Goal: Information Seeking & Learning: Understand process/instructions

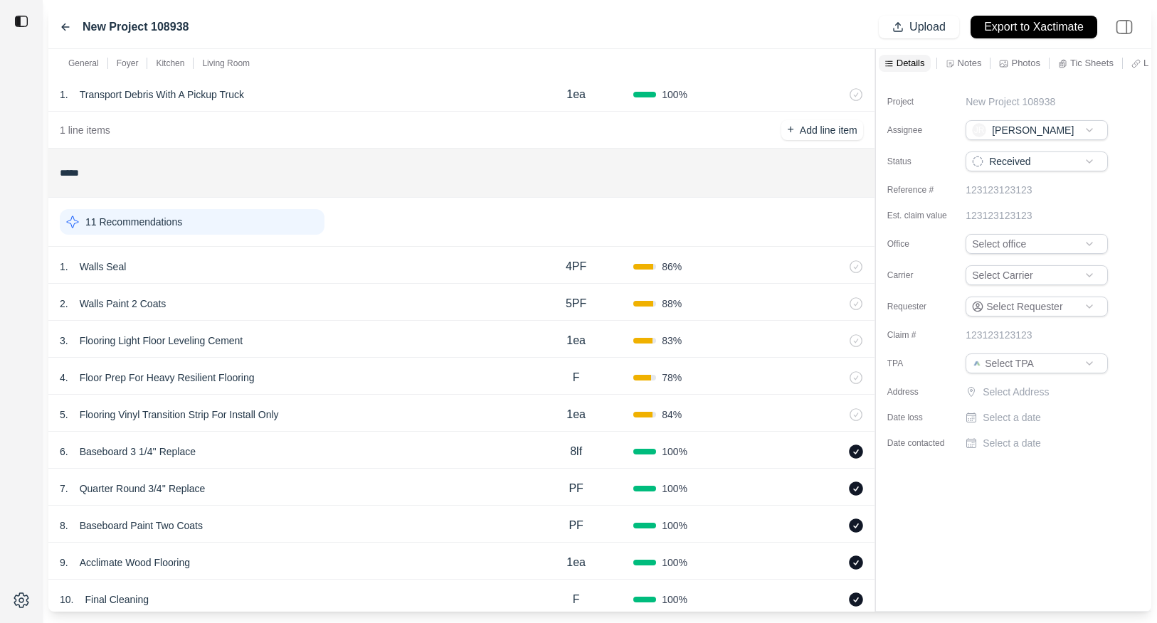
scroll to position [57, 0]
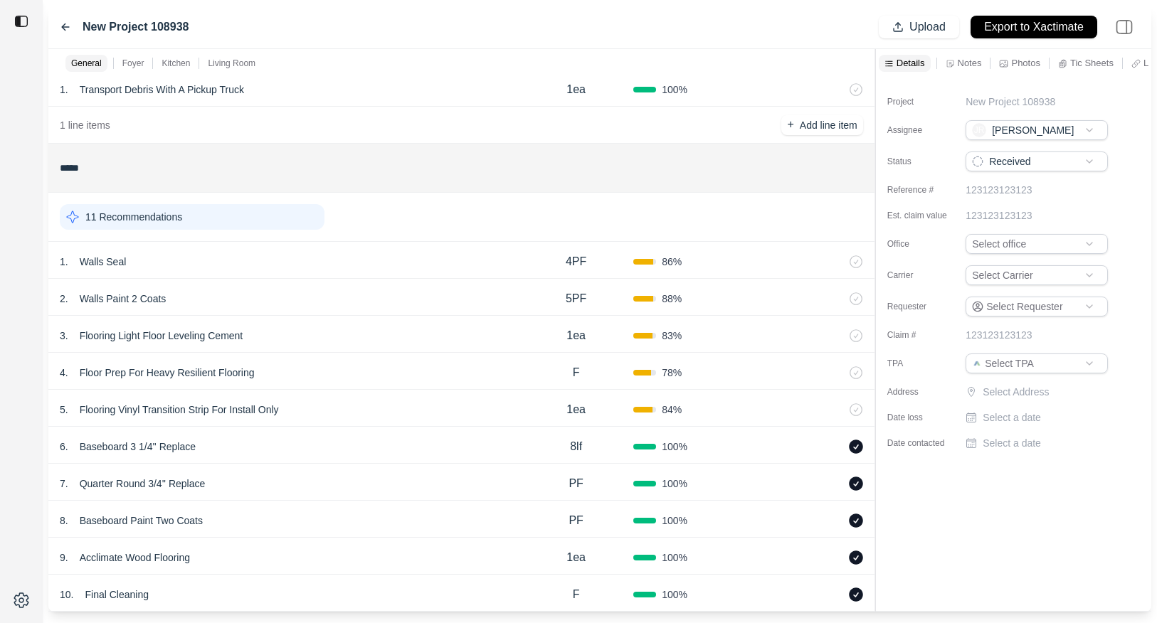
click at [322, 401] on div "5 . Flooring Vinyl Transition Strip For Install Only" at bounding box center [289, 410] width 459 height 20
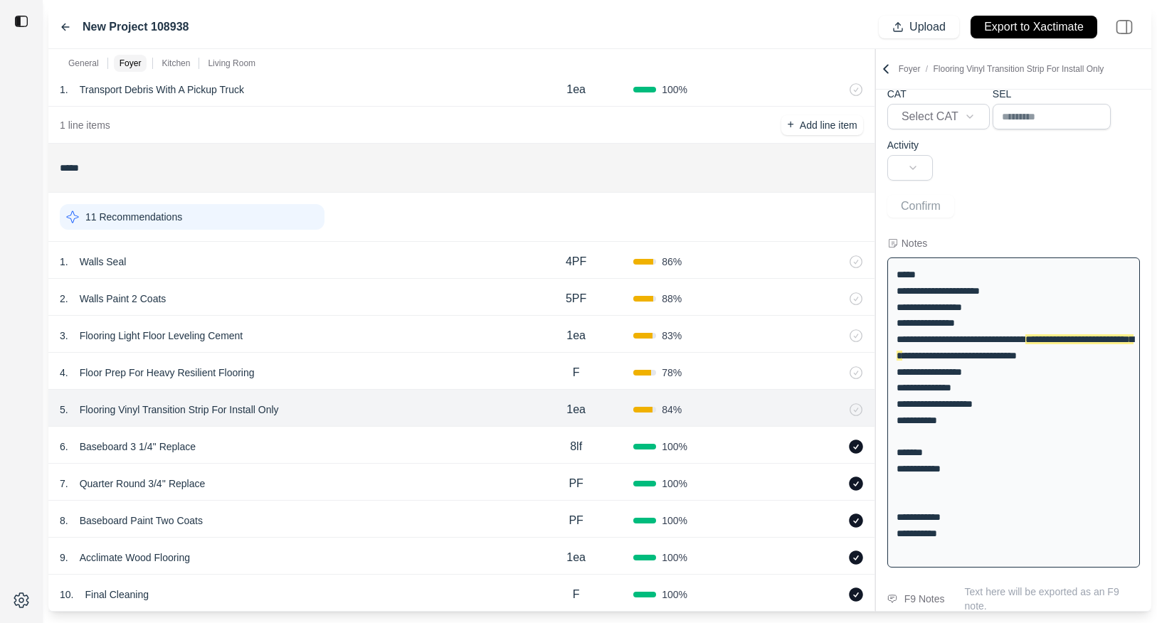
scroll to position [85, 0]
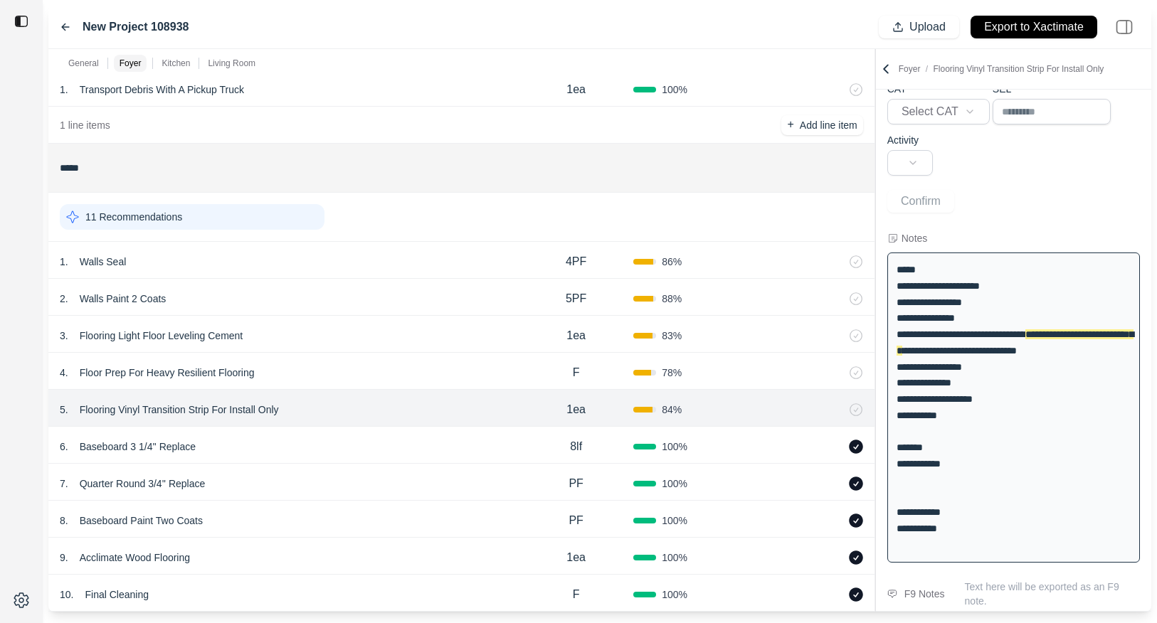
click at [324, 371] on div "4 . Floor Prep For Heavy Resilient Flooring" at bounding box center [289, 373] width 459 height 20
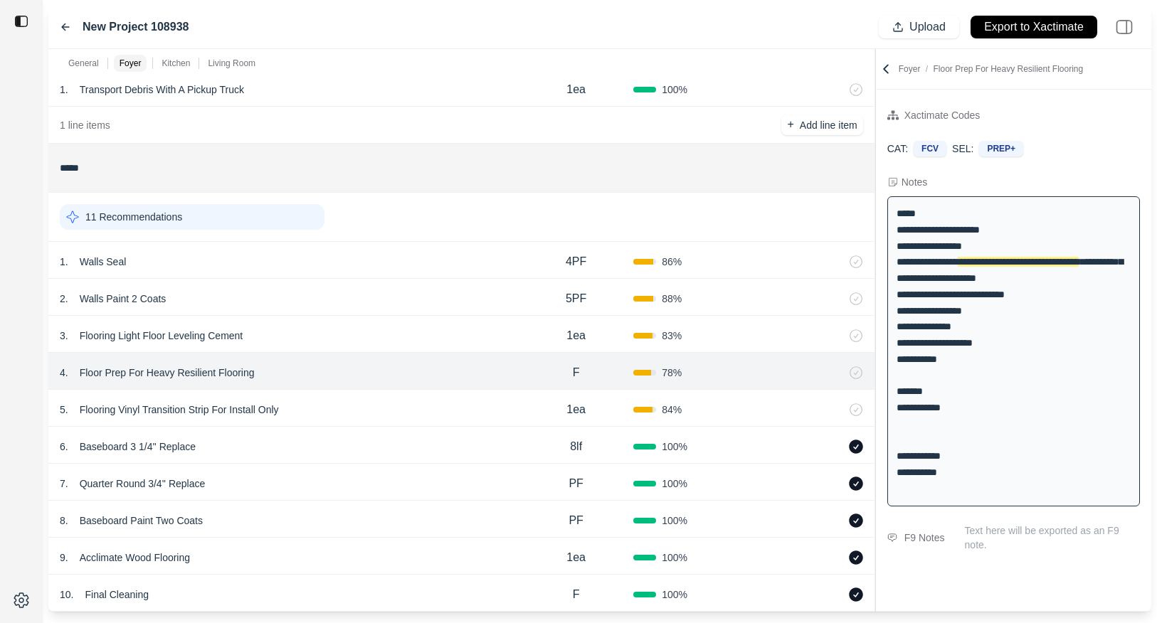
click at [331, 345] on div "3 . Flooring Light Floor Leveling Cement" at bounding box center [289, 336] width 459 height 20
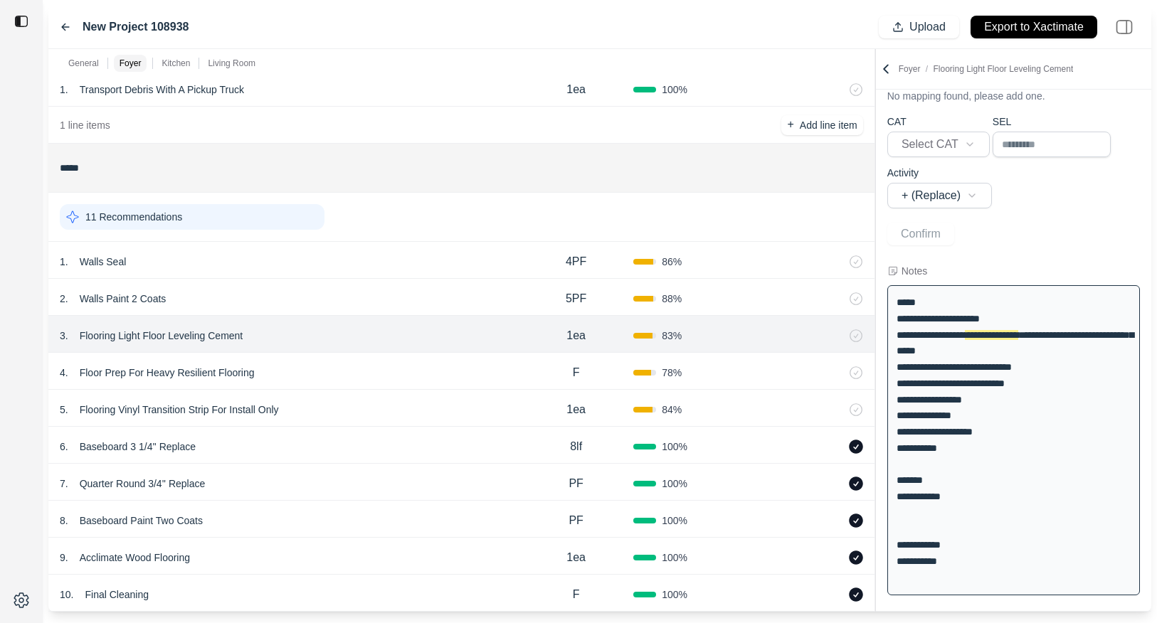
scroll to position [53, 0]
click at [354, 262] on div "1 . Walls Seal" at bounding box center [289, 262] width 459 height 20
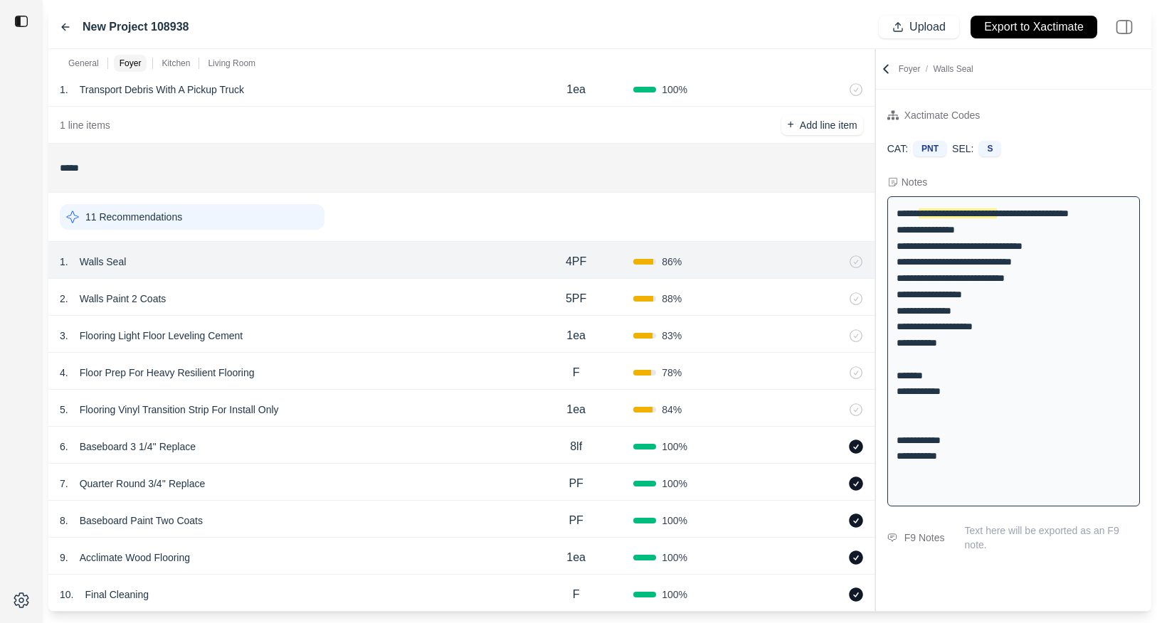
click at [359, 289] on div "2 . Walls Paint 2 Coats" at bounding box center [289, 299] width 459 height 20
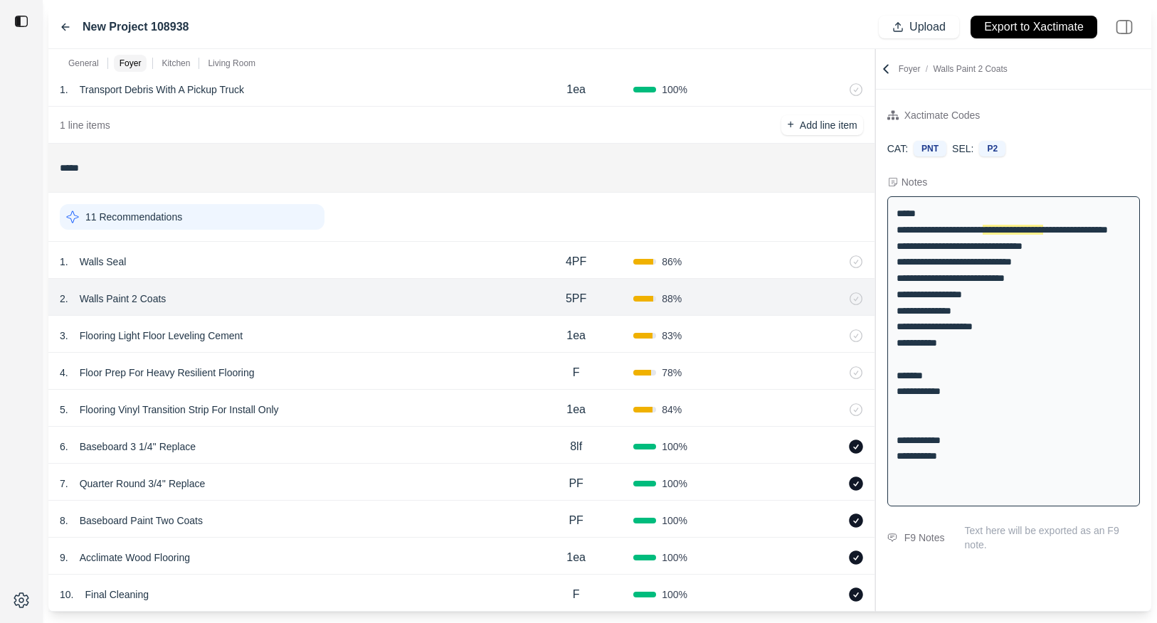
click at [362, 323] on div "3 . Flooring Light Floor Leveling Cement 1ea 83 %" at bounding box center [461, 334] width 826 height 37
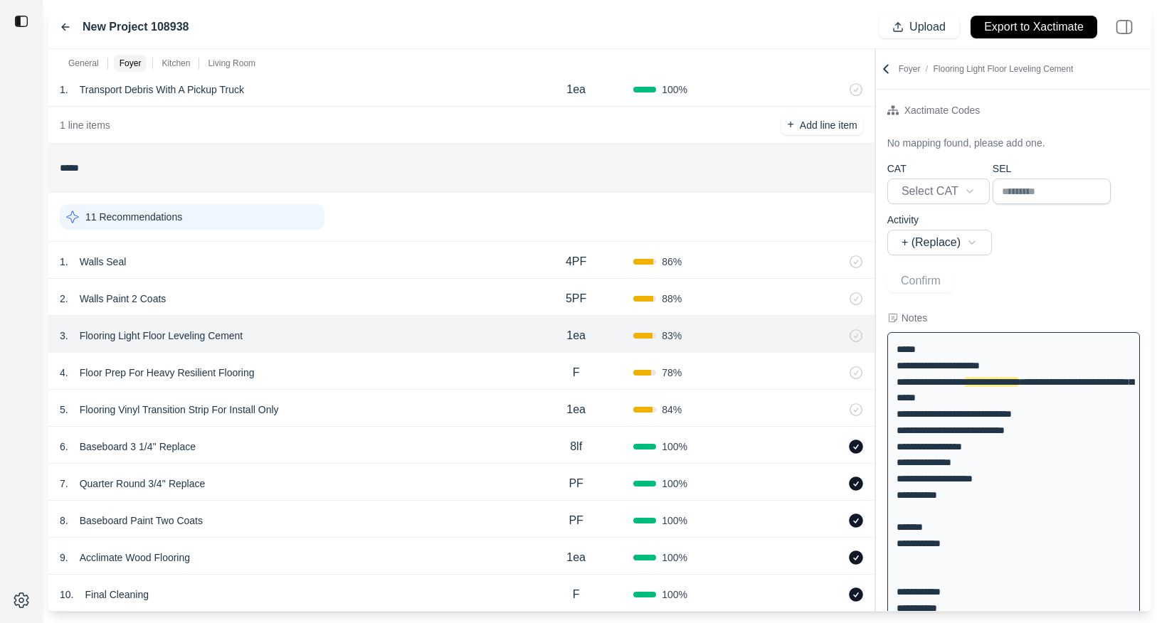
click at [362, 296] on div "2 . Walls Paint 2 Coats" at bounding box center [289, 299] width 459 height 20
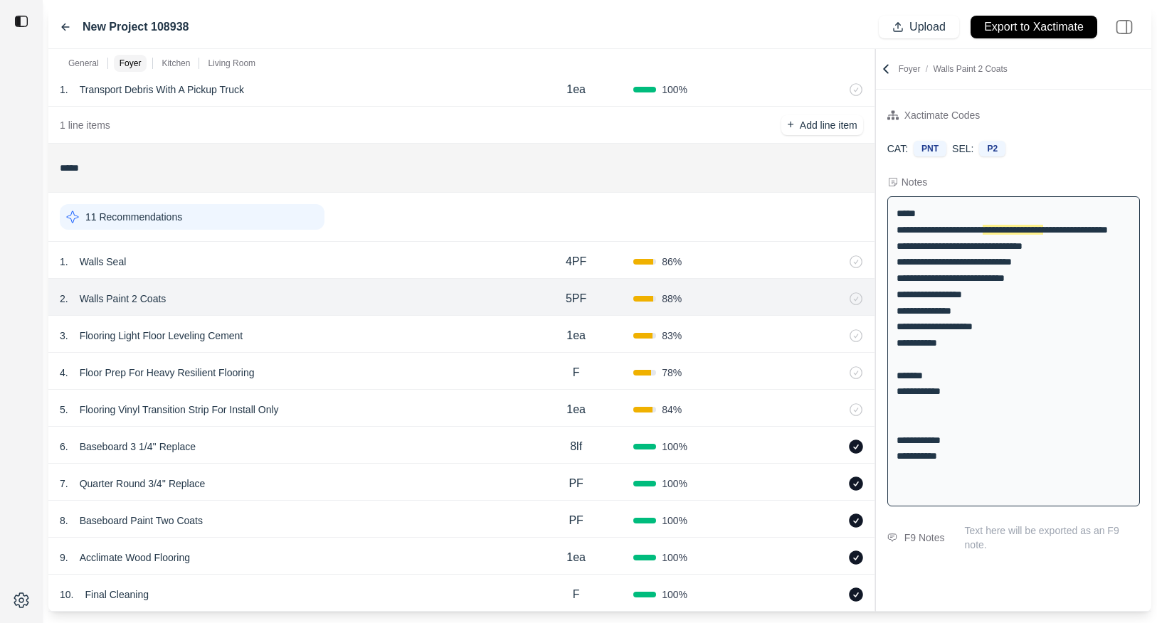
click at [362, 263] on div "1 . Walls Seal" at bounding box center [289, 262] width 459 height 20
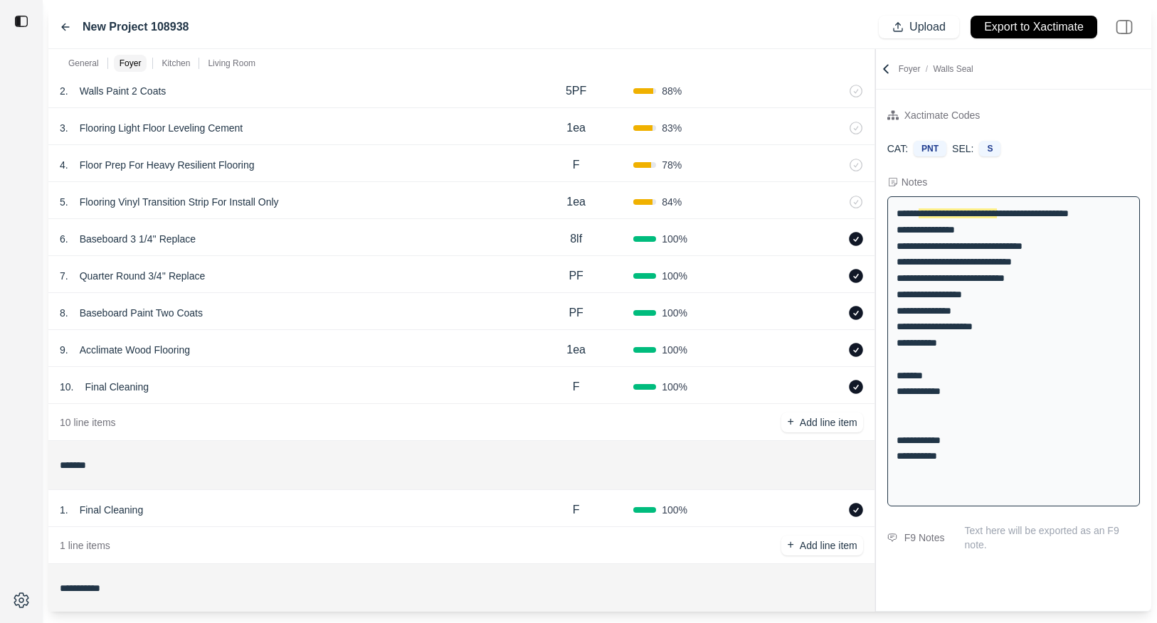
scroll to position [363, 0]
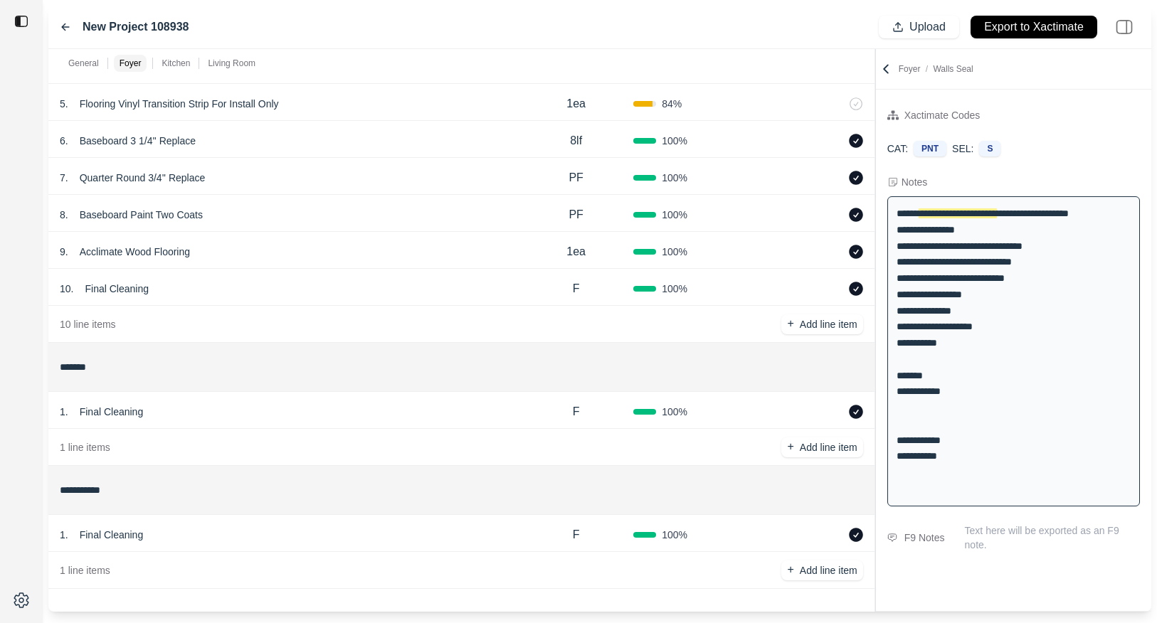
click at [367, 408] on div "1 . Final Cleaning" at bounding box center [289, 412] width 459 height 20
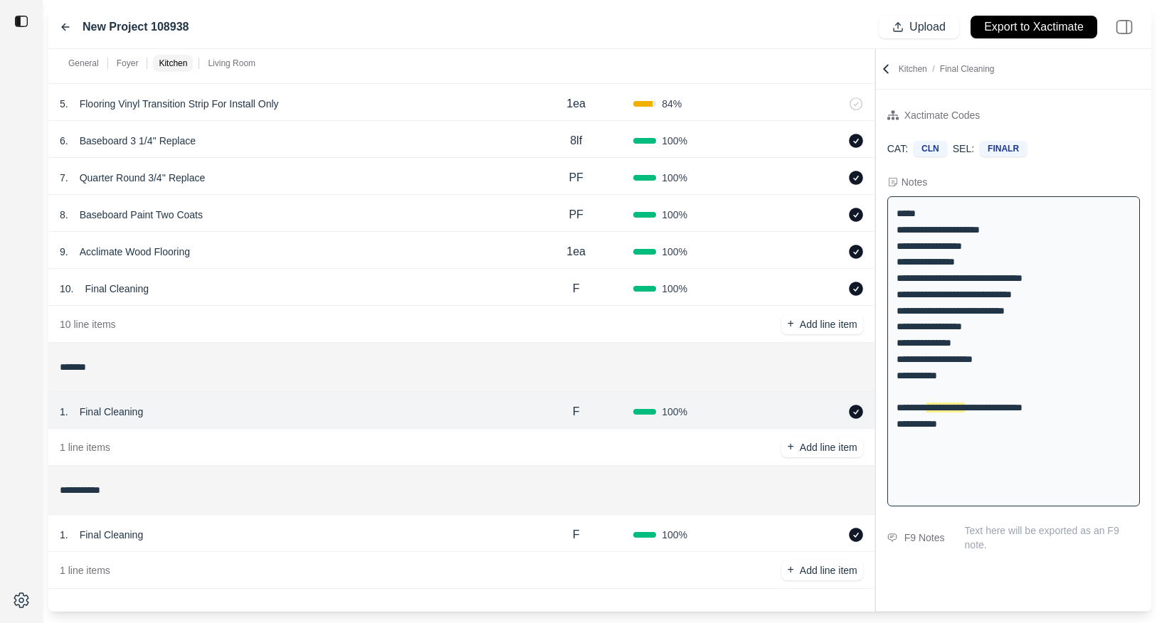
click at [351, 531] on div "1 . Final Cleaning" at bounding box center [289, 535] width 459 height 20
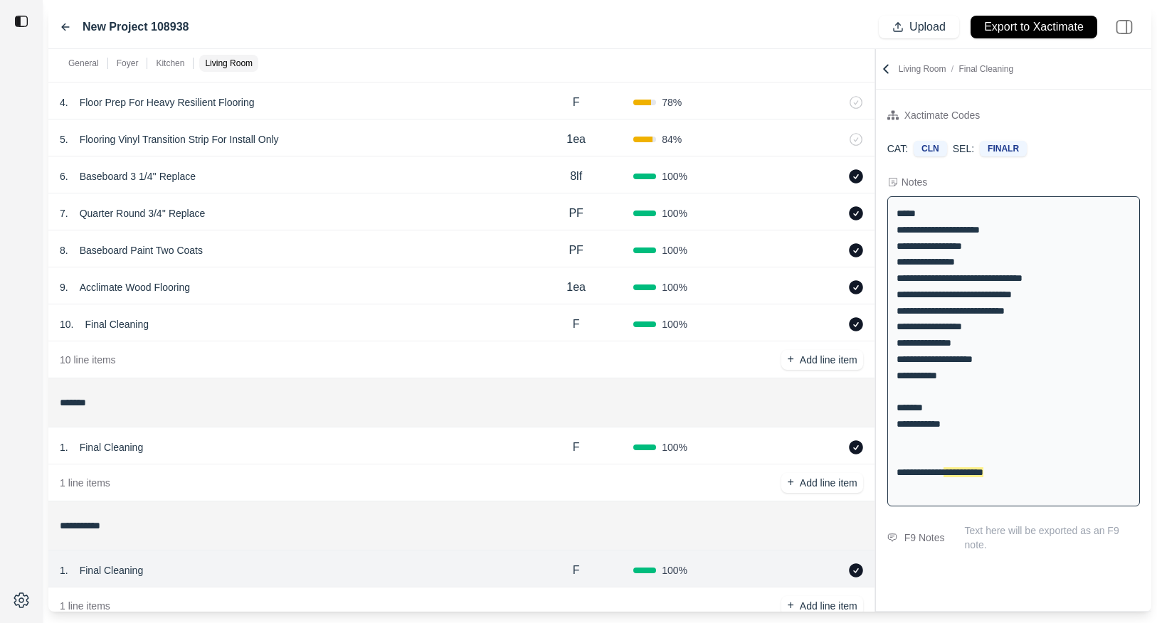
scroll to position [312, 0]
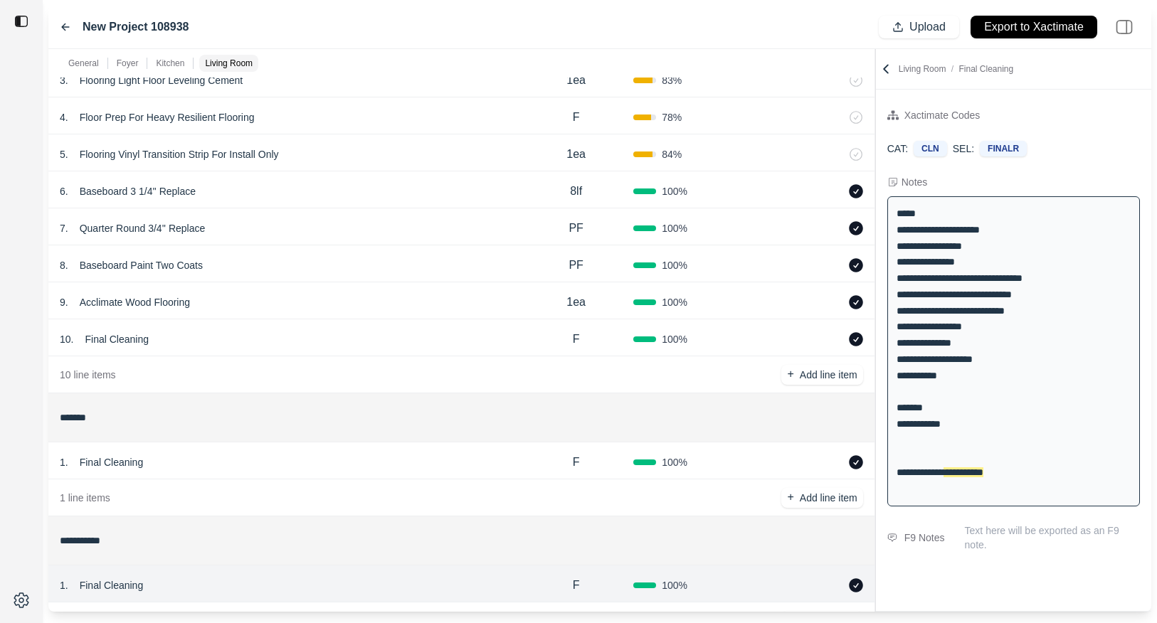
click at [350, 305] on div "9 . Acclimate Wood Flooring" at bounding box center [289, 302] width 459 height 20
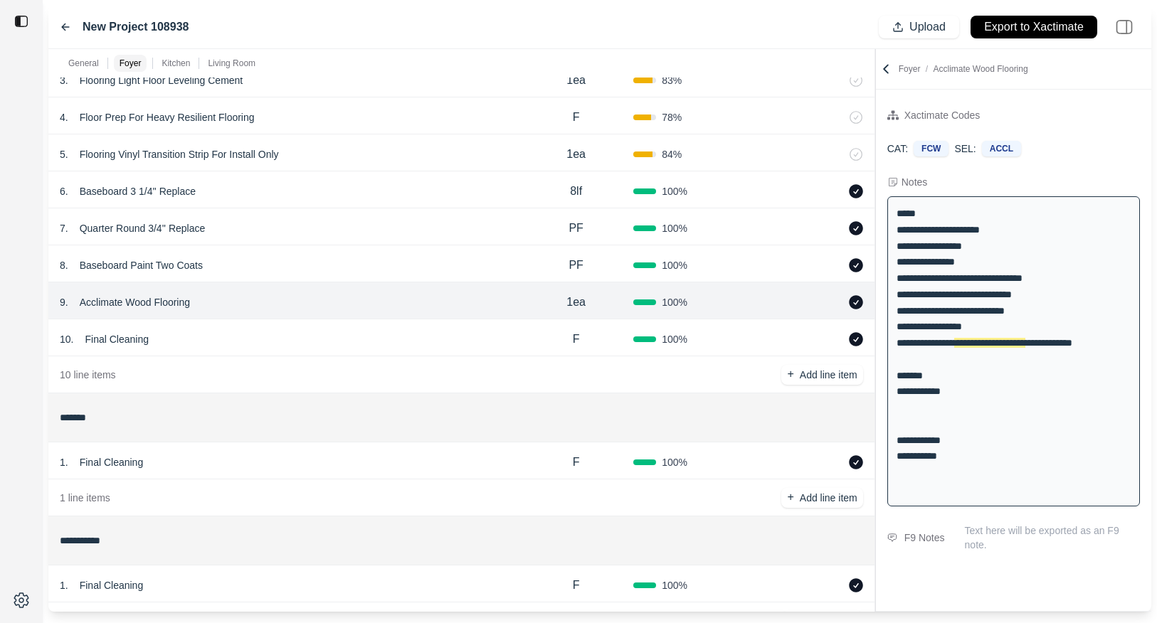
click at [353, 328] on div "10 . Final Cleaning F 100 %" at bounding box center [461, 338] width 826 height 37
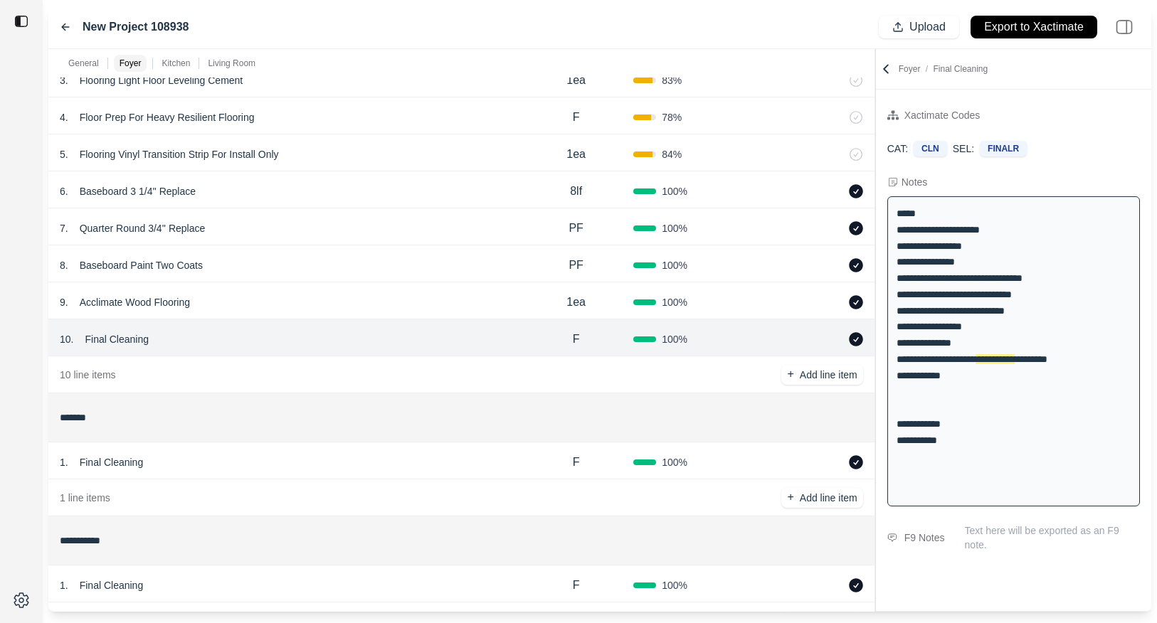
click at [354, 297] on div "9 . Acclimate Wood Flooring" at bounding box center [289, 302] width 459 height 20
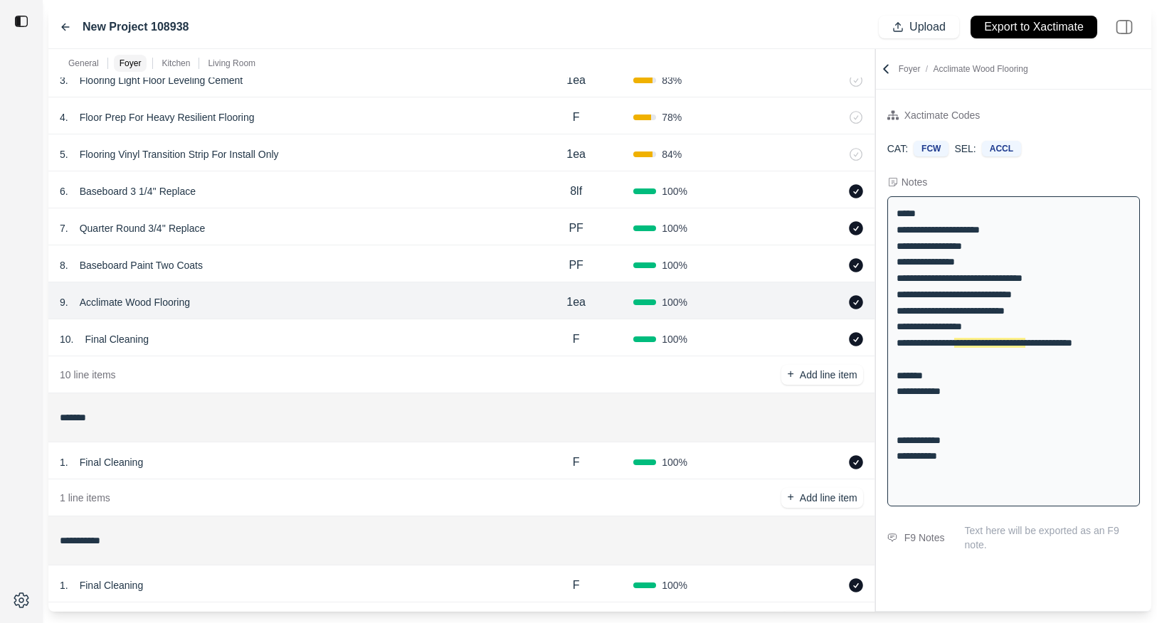
click at [356, 260] on div "8 . Baseboard Paint Two Coats" at bounding box center [289, 265] width 459 height 20
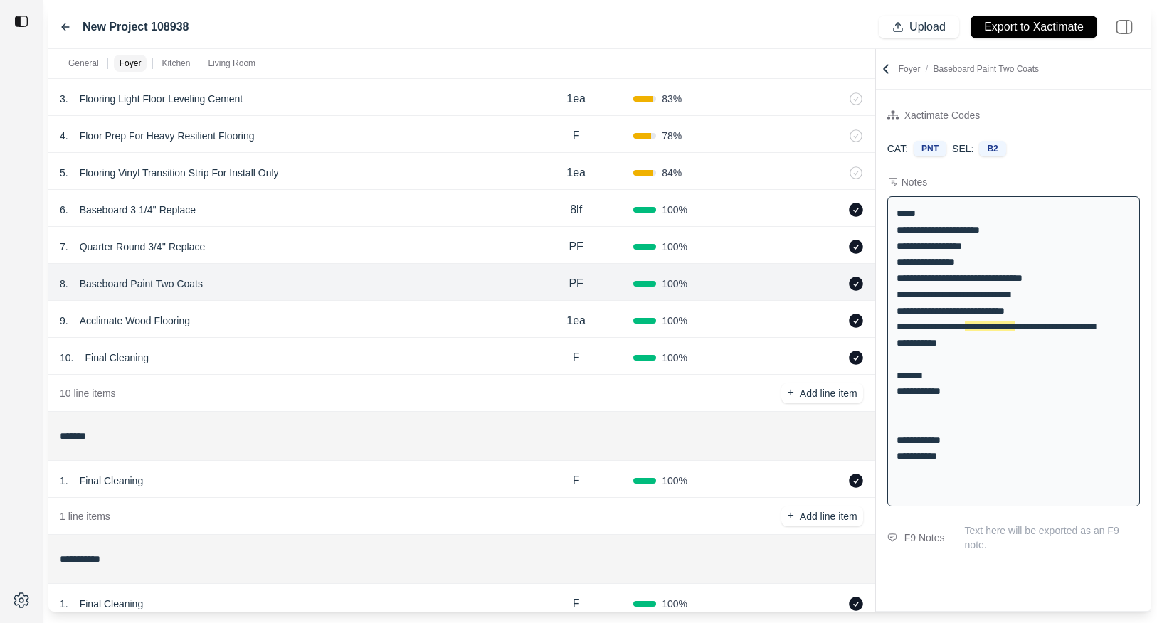
scroll to position [286, 0]
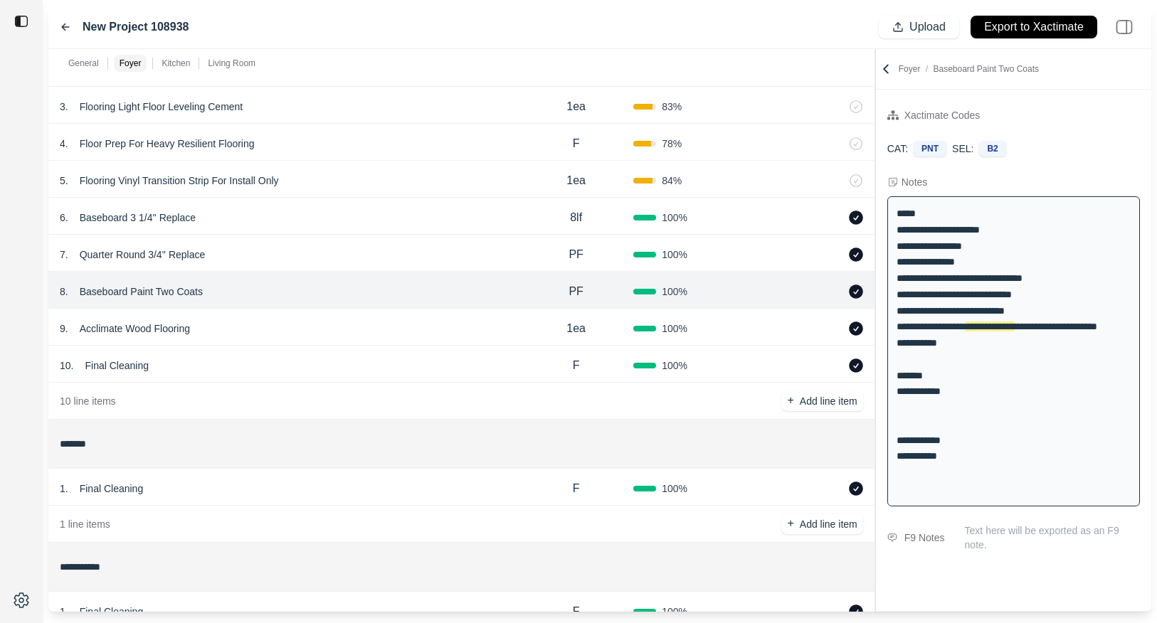
click at [356, 260] on div "7 . Quarter Round 3/4'' Replace" at bounding box center [289, 255] width 459 height 20
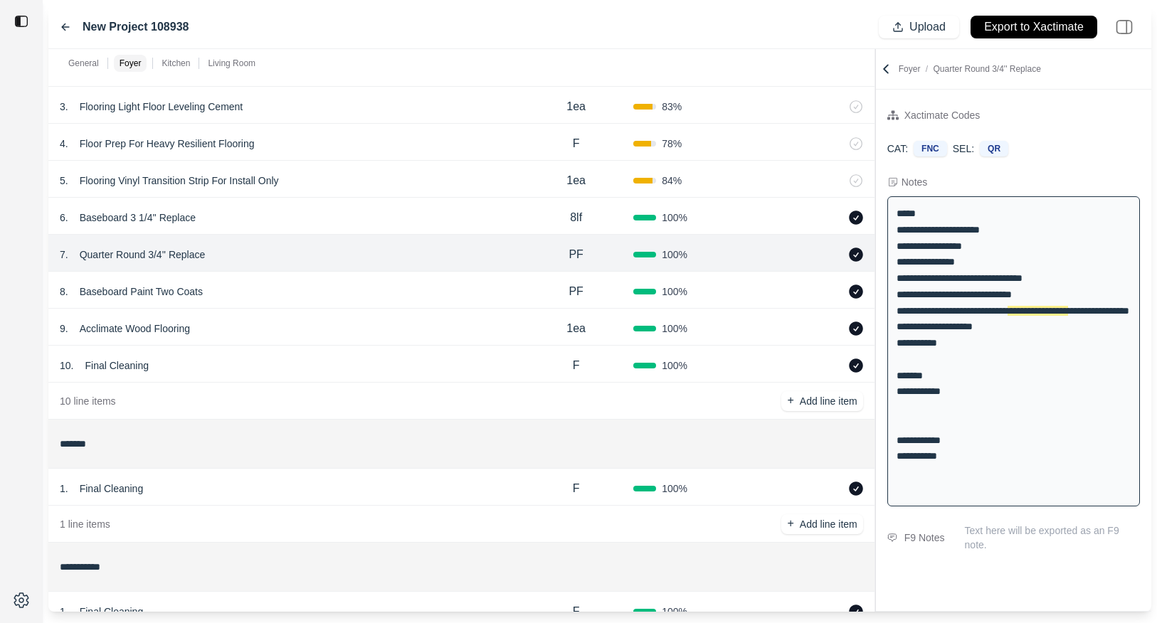
click at [365, 196] on div "5 . Flooring Vinyl Transition Strip For Install Only 1ea 84 %" at bounding box center [461, 179] width 826 height 37
select select
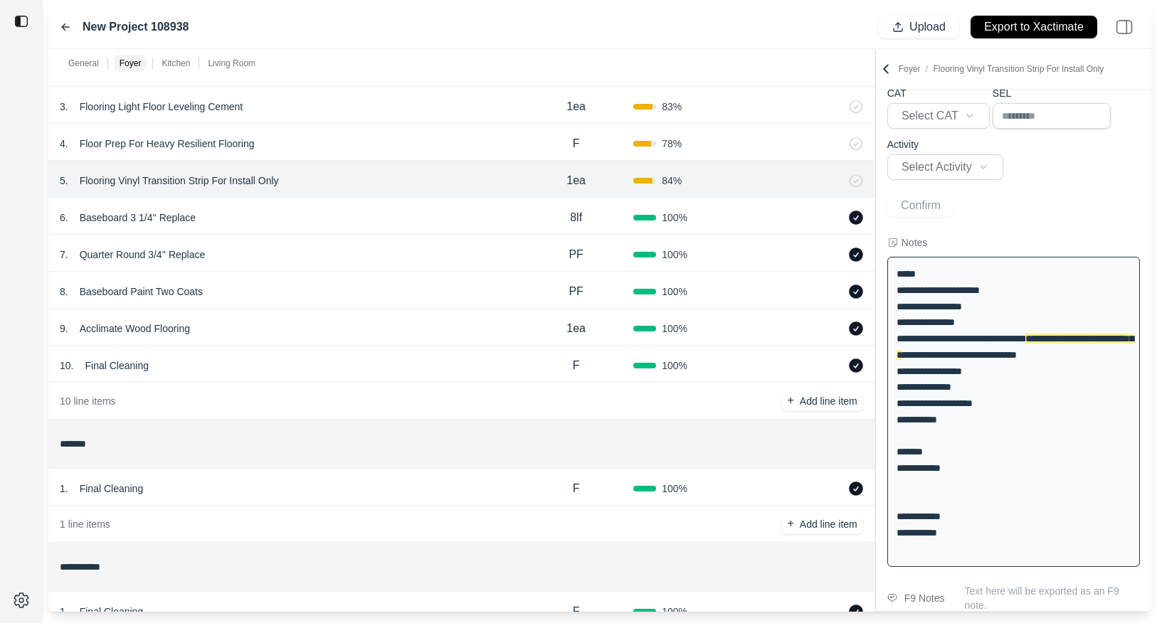
scroll to position [85, 0]
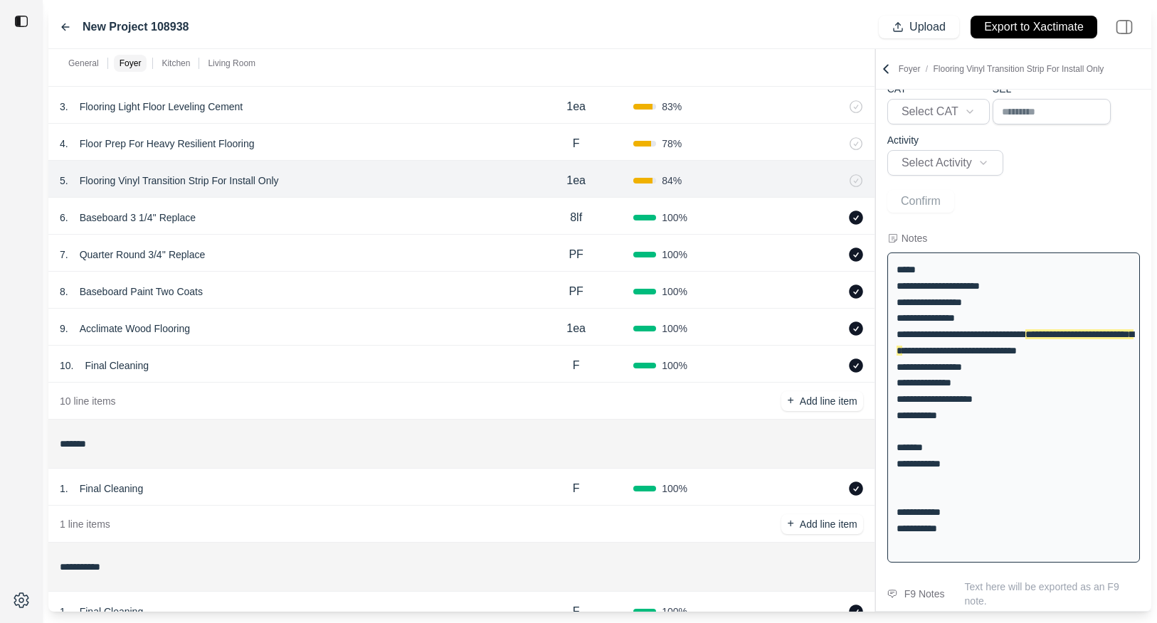
click at [376, 159] on div "4 . Floor Prep For Heavy Resilient Flooring F 78 %" at bounding box center [461, 142] width 826 height 37
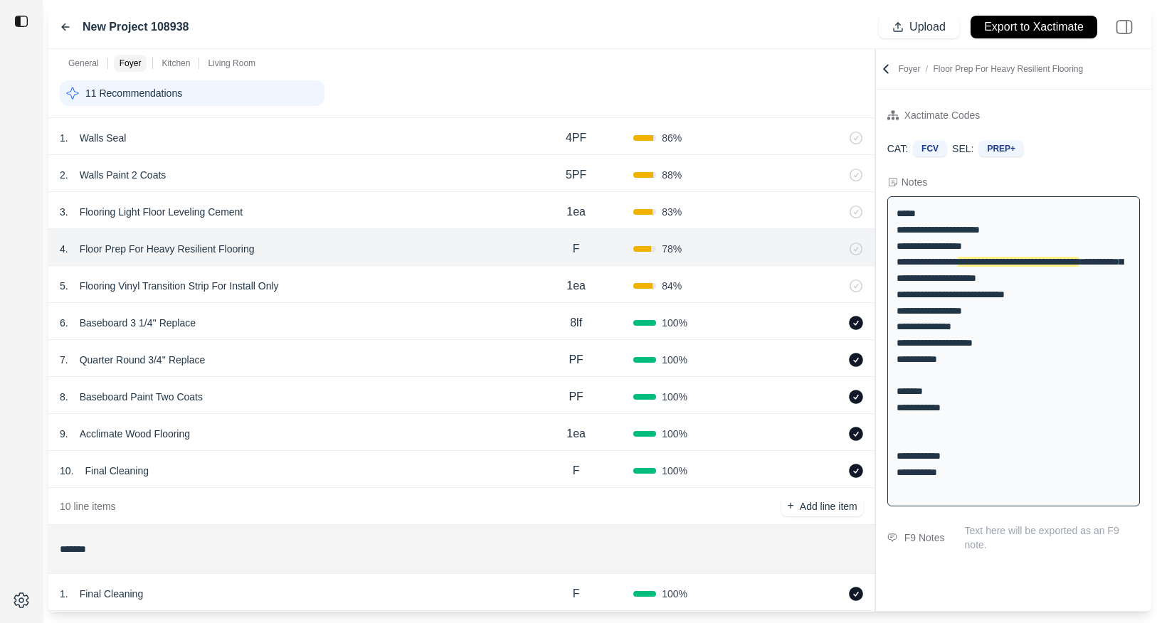
scroll to position [166, 0]
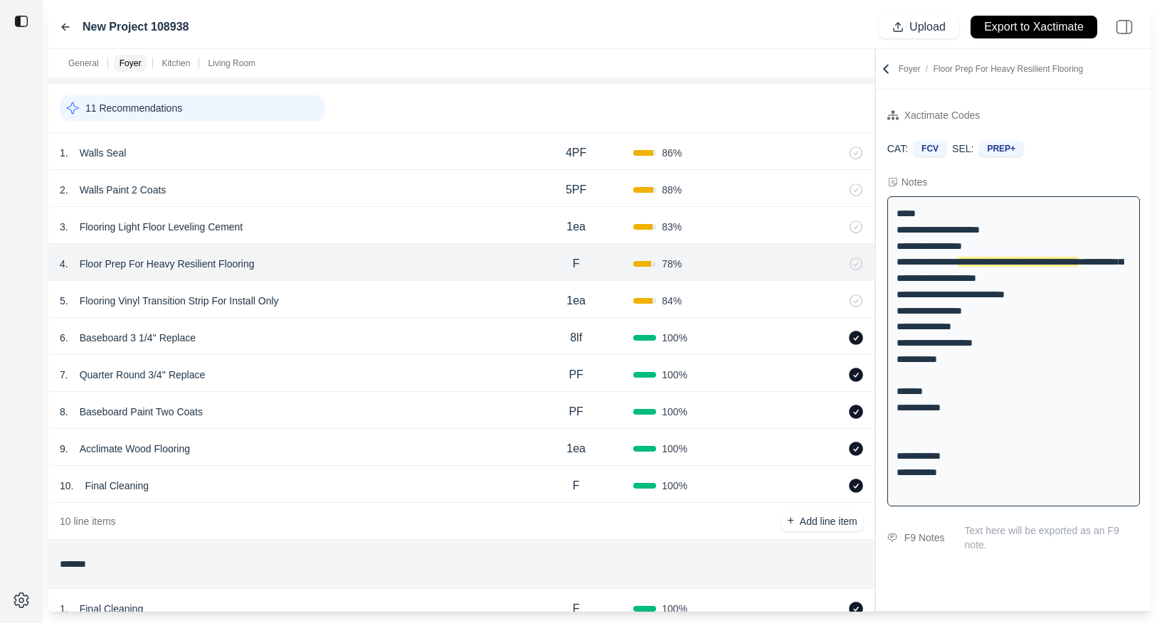
click at [381, 132] on div "11 Recommendations" at bounding box center [461, 108] width 826 height 49
click at [375, 168] on div "1 . Walls Seal 4PF 86 %" at bounding box center [461, 151] width 826 height 37
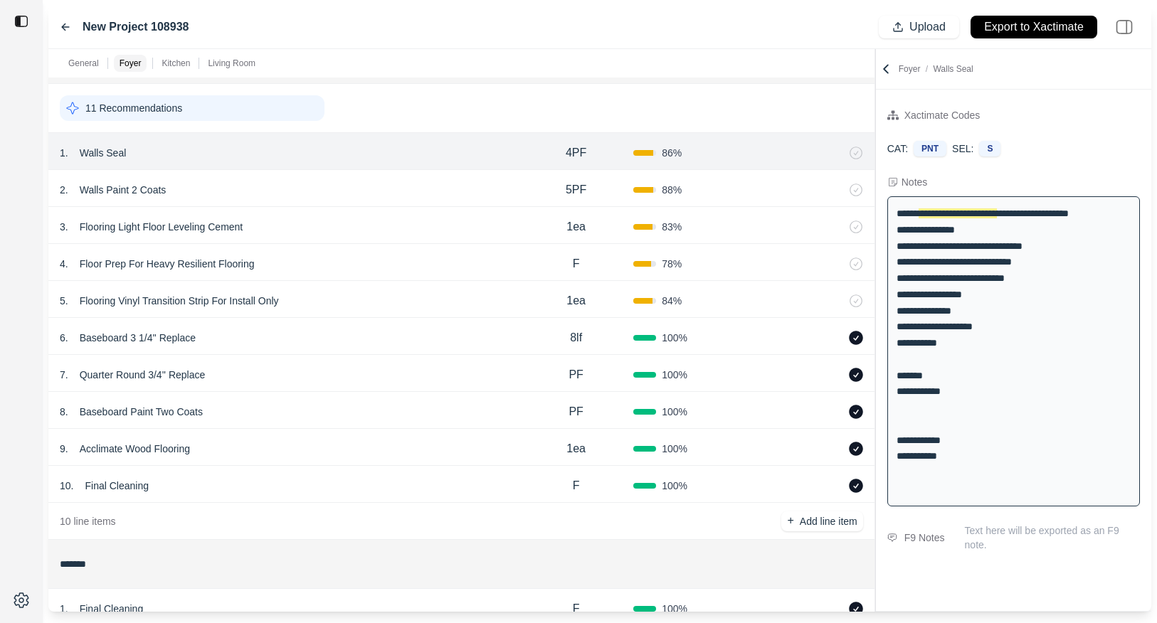
click at [375, 147] on div "1 . Walls Seal" at bounding box center [289, 153] width 459 height 20
click at [369, 184] on div "2 . Walls Paint 2 Coats" at bounding box center [289, 190] width 459 height 20
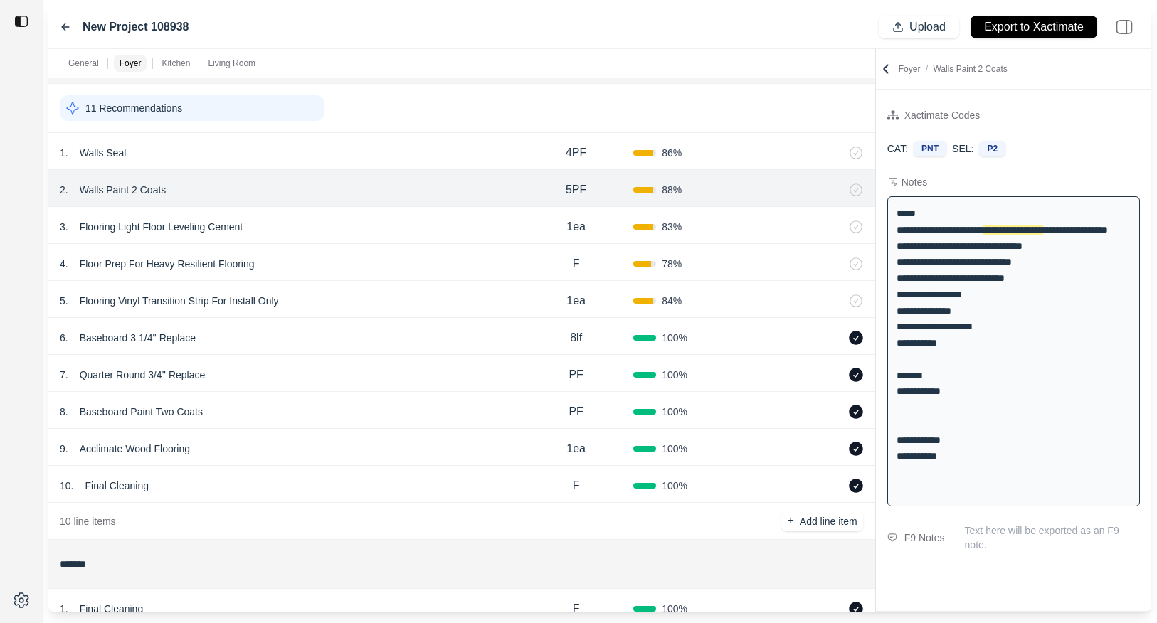
click at [371, 217] on div "3 . Flooring Light Floor Leveling Cement" at bounding box center [289, 227] width 459 height 20
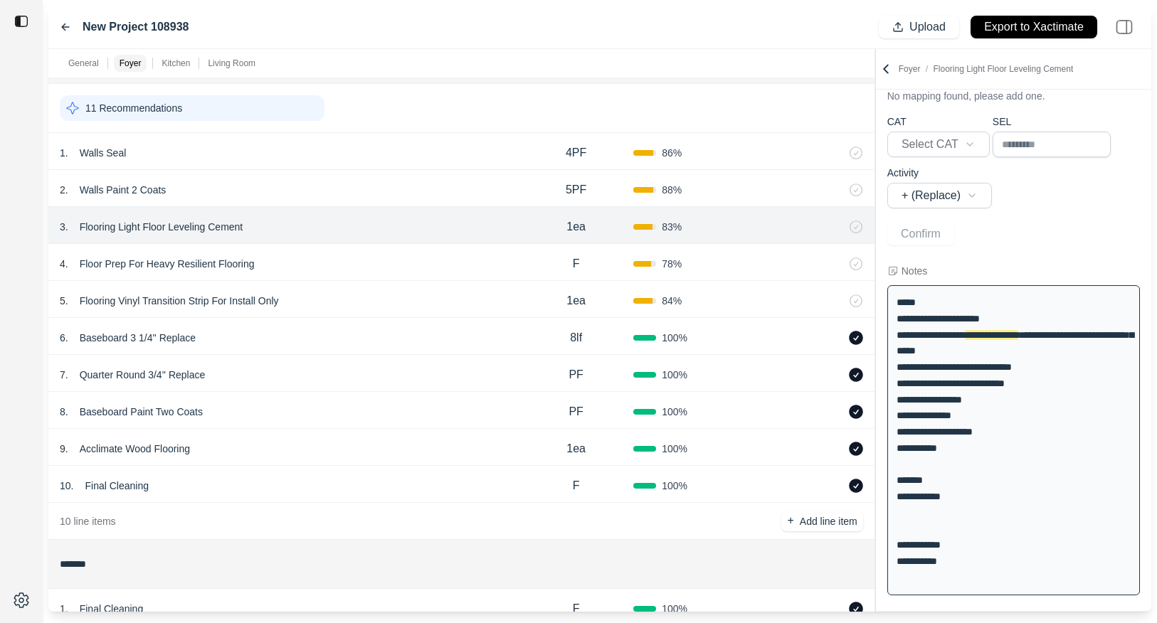
scroll to position [53, 0]
click at [371, 270] on div "4 . Floor Prep For Heavy Resilient Flooring" at bounding box center [289, 264] width 459 height 20
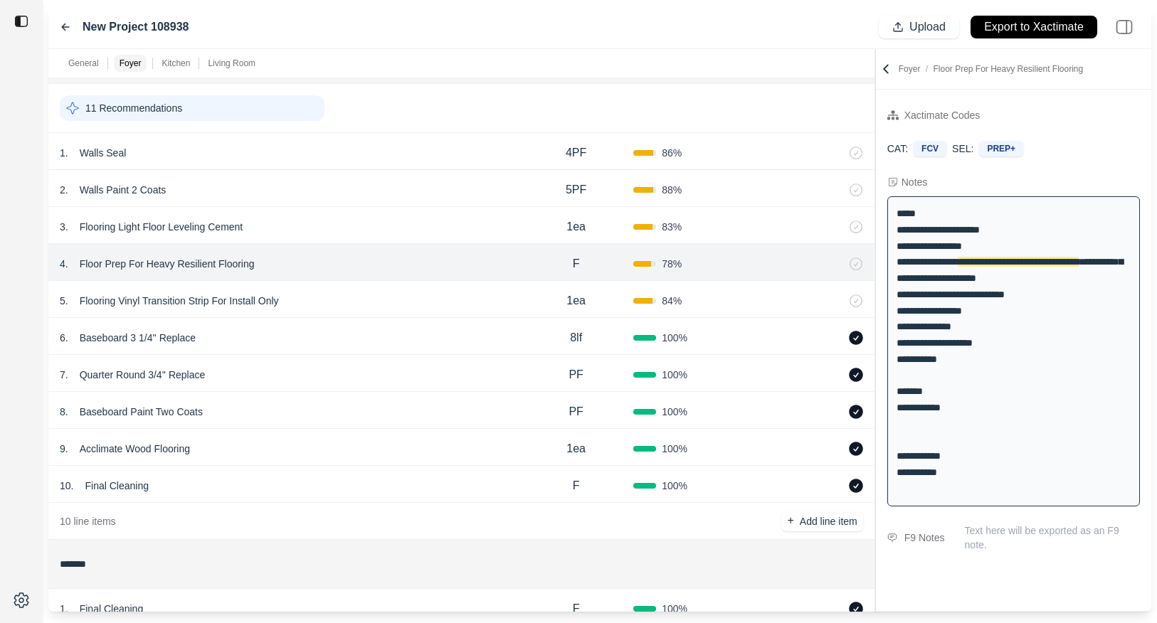
click at [371, 297] on div "5 . Flooring Vinyl Transition Strip For Install Only" at bounding box center [289, 301] width 459 height 20
select select
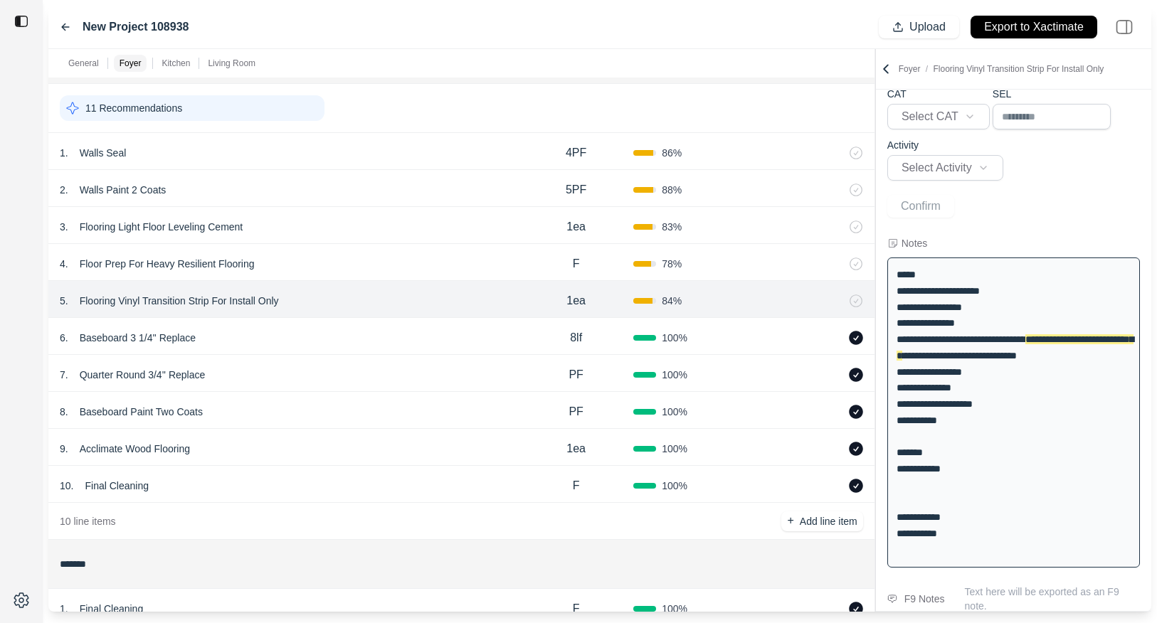
scroll to position [85, 0]
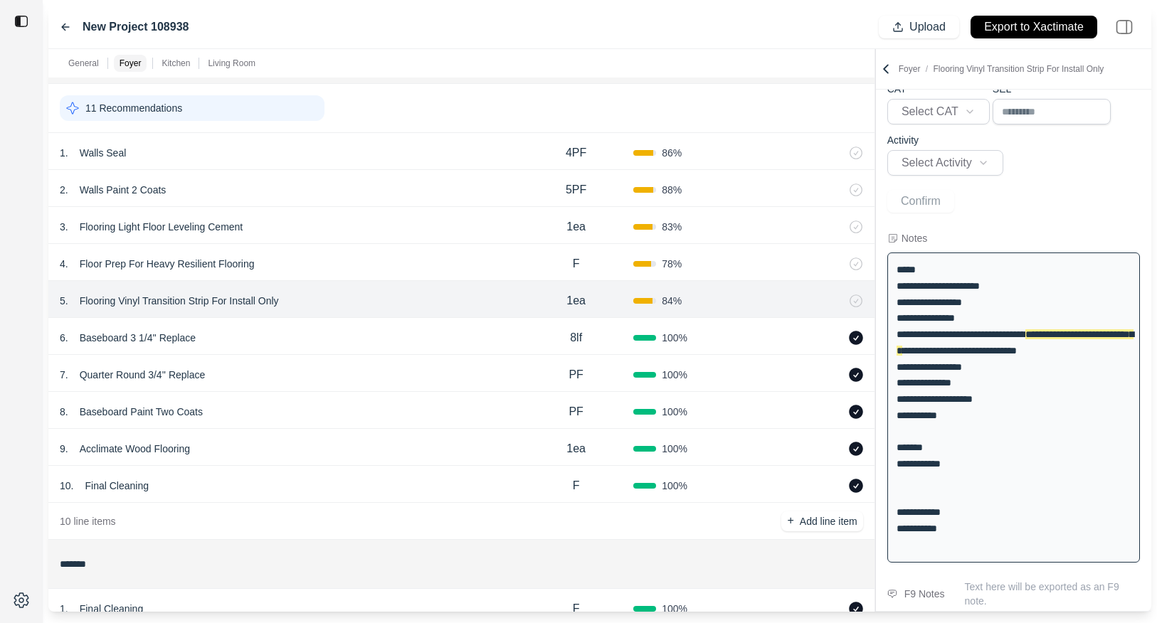
click at [370, 328] on div "6 . Baseboard 3 1/4'' Replace" at bounding box center [289, 338] width 459 height 20
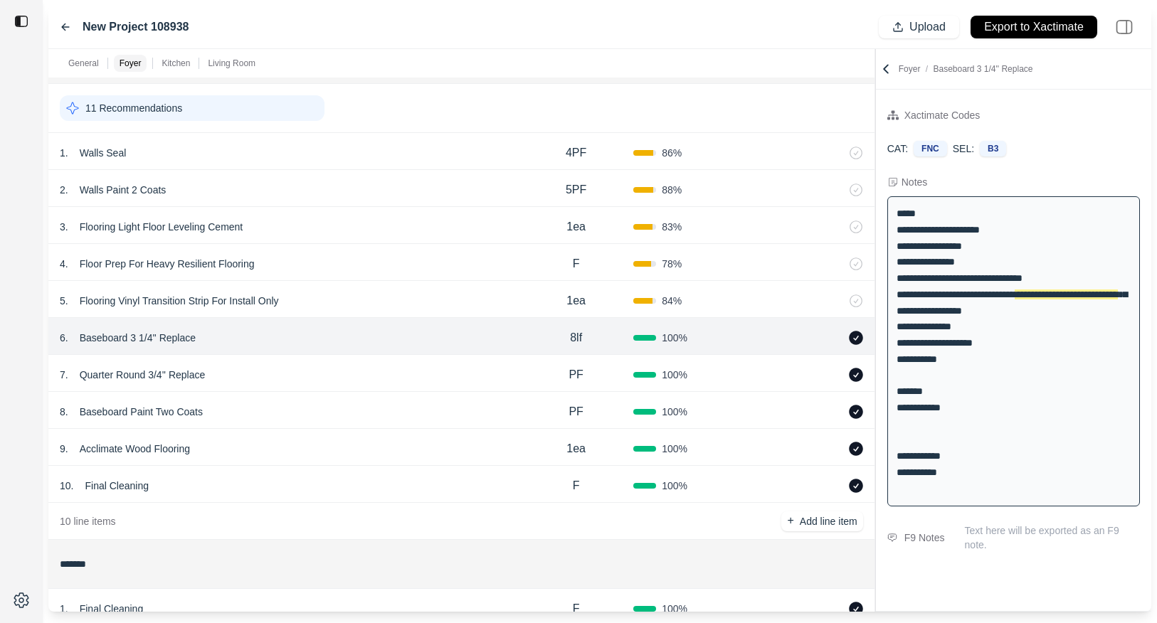
click at [367, 362] on div "7 . Quarter Round 3/4'' Replace PF 100 %" at bounding box center [461, 373] width 826 height 37
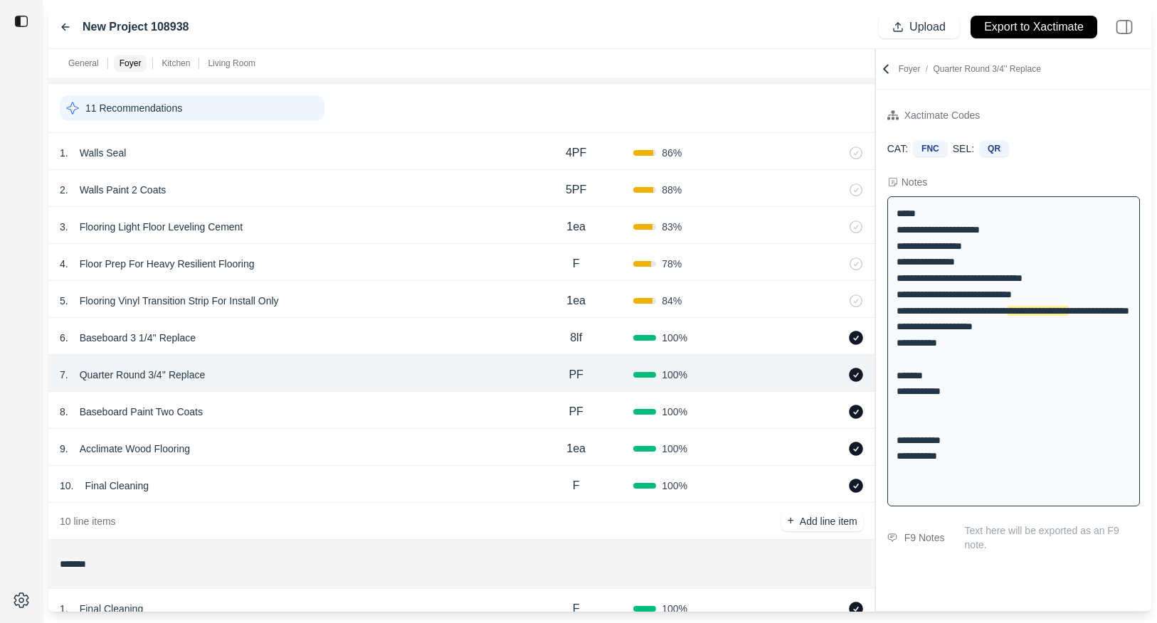
click at [367, 391] on div "7 . Quarter Round 3/4'' Replace PF 100 %" at bounding box center [461, 373] width 826 height 37
click at [366, 417] on div "8 . Baseboard Paint Two Coats" at bounding box center [289, 412] width 459 height 20
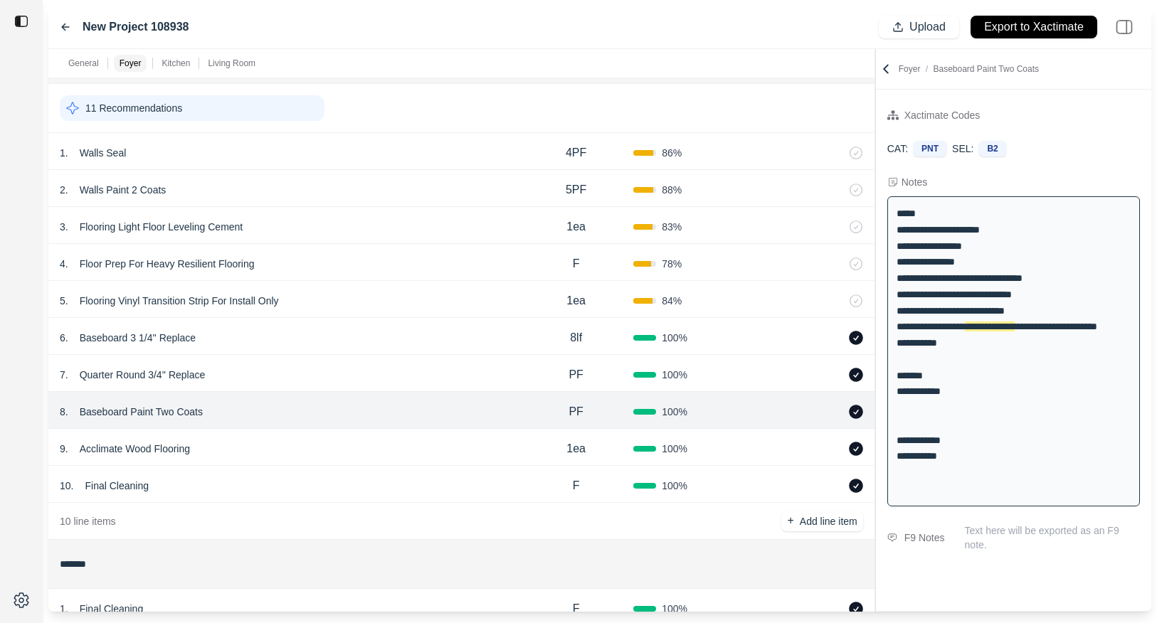
click at [432, 333] on div "6 . Baseboard 3 1/4'' Replace" at bounding box center [289, 338] width 459 height 20
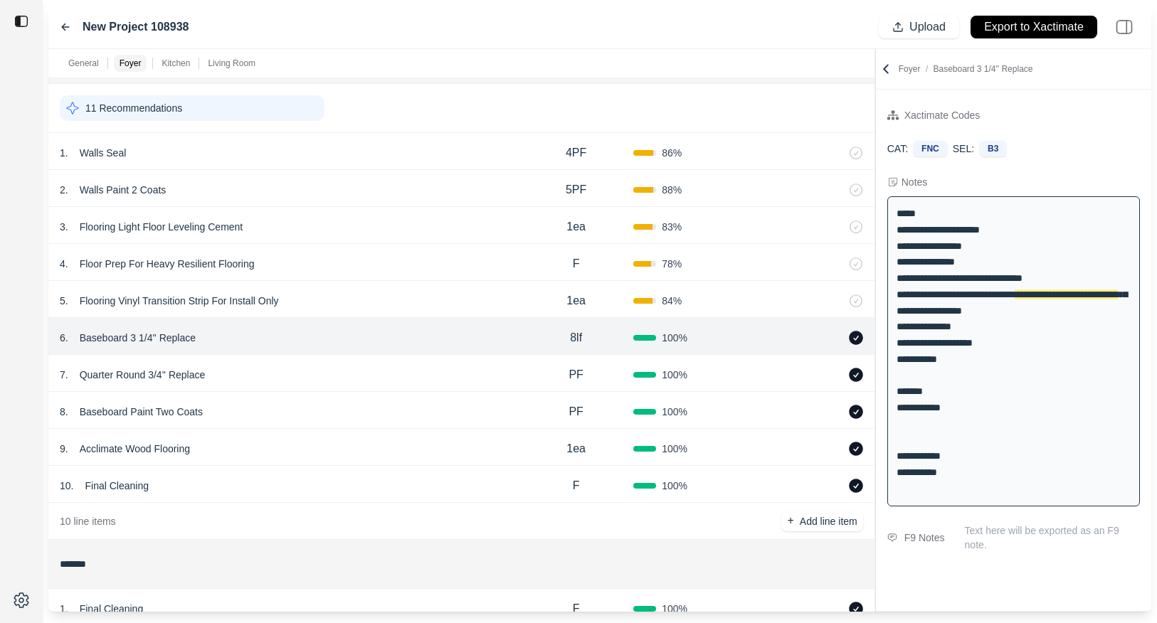
click at [432, 378] on div "7 . Quarter Round 3/4'' Replace" at bounding box center [289, 375] width 459 height 20
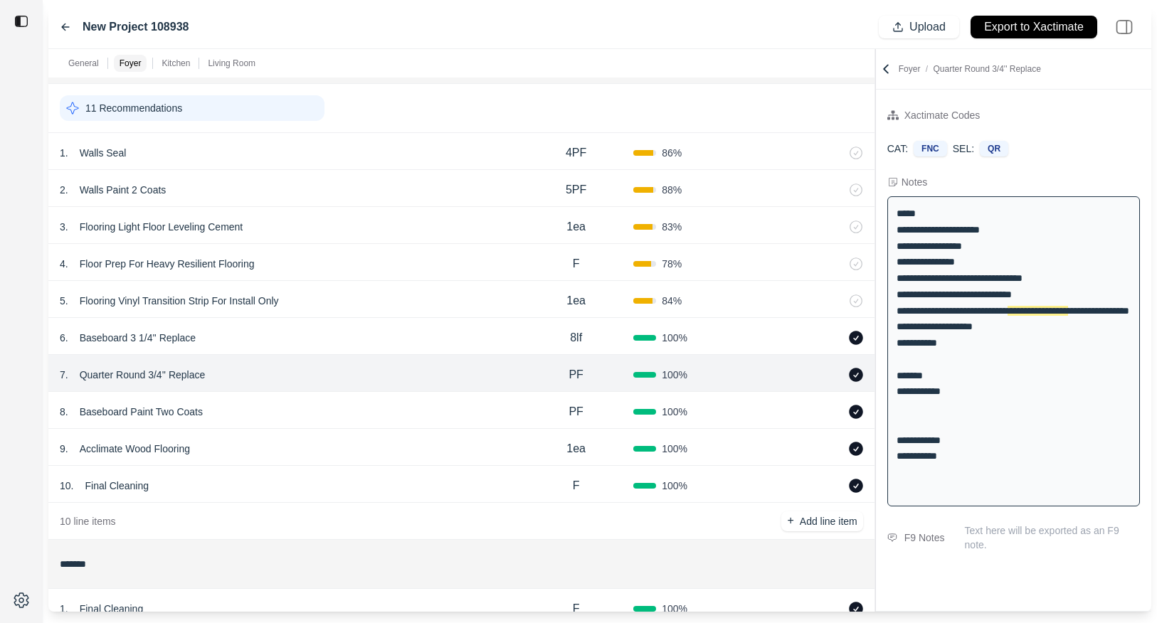
click at [445, 334] on div "6 . Baseboard 3 1/4'' Replace" at bounding box center [289, 338] width 459 height 20
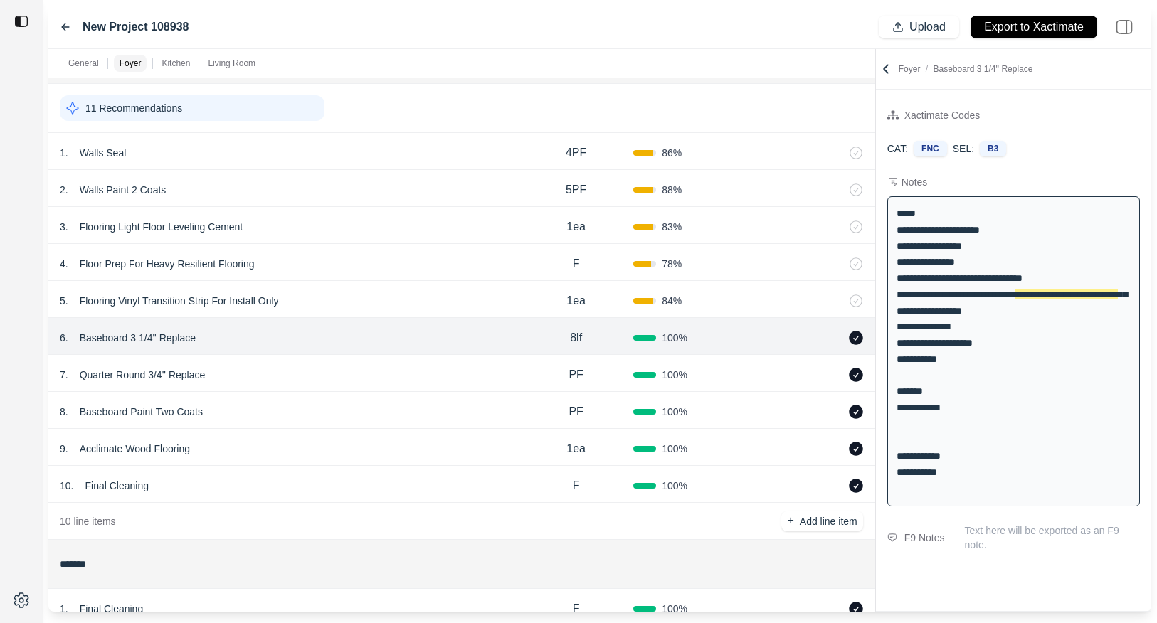
click at [439, 294] on div "5 . Flooring Vinyl Transition Strip For Install Only" at bounding box center [289, 301] width 459 height 20
select select
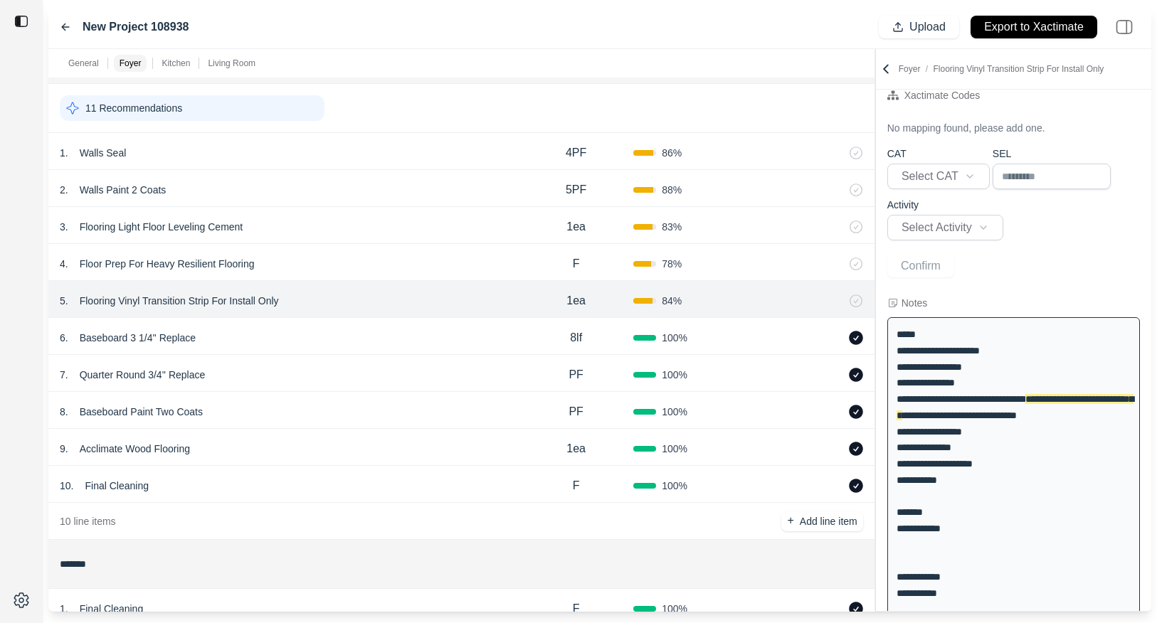
click at [448, 260] on div "4 . Floor Prep For Heavy Resilient Flooring" at bounding box center [289, 264] width 459 height 20
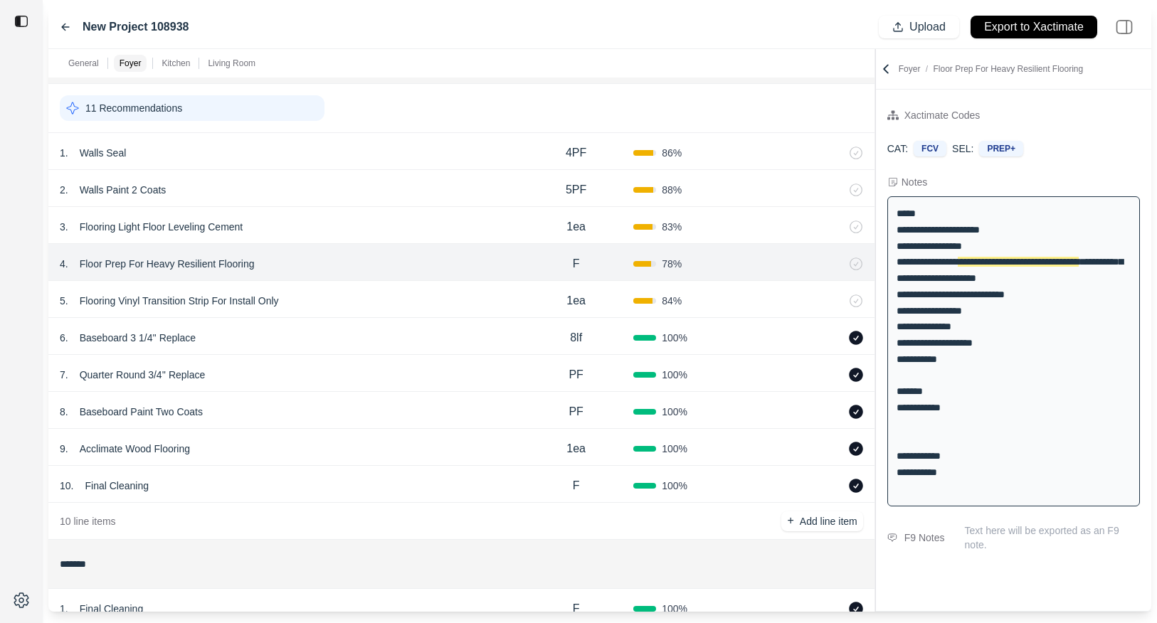
click at [467, 216] on div "3 . Flooring Light Floor Leveling Cement 1ea 83 %" at bounding box center [461, 225] width 826 height 37
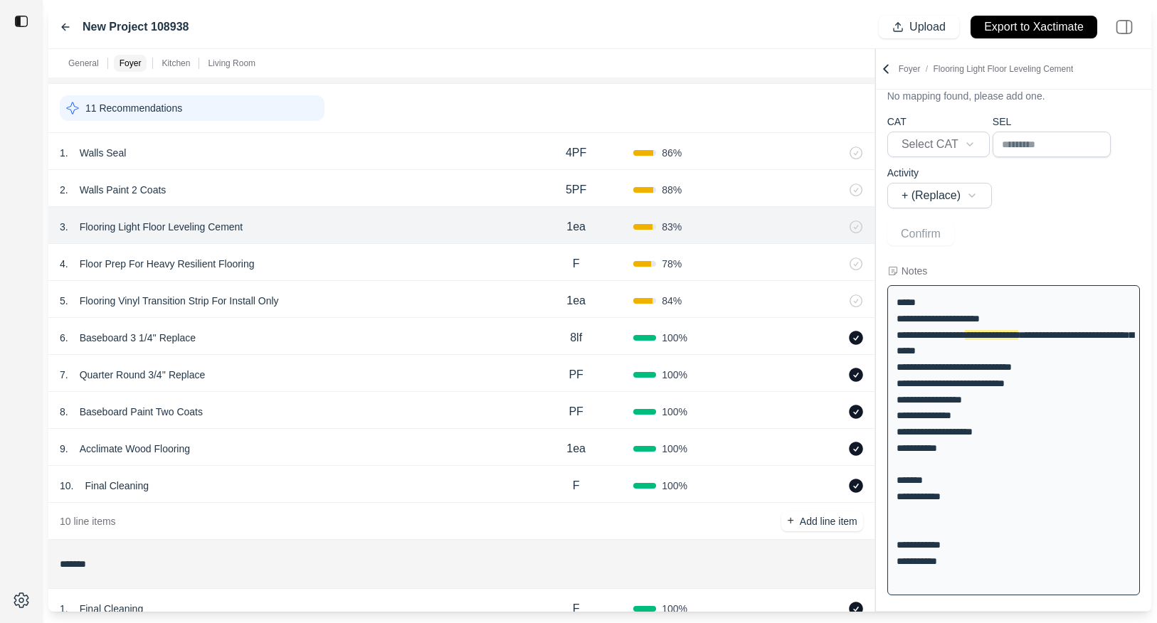
scroll to position [53, 0]
click at [472, 190] on div "2 . Walls Paint 2 Coats" at bounding box center [289, 190] width 459 height 20
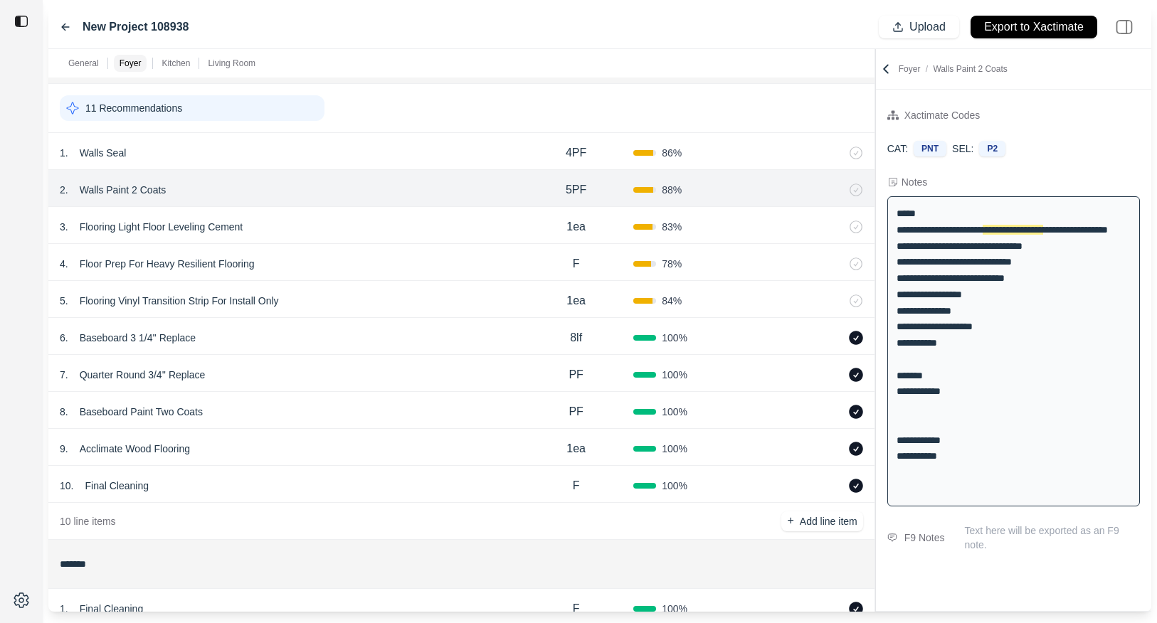
click at [467, 224] on div "3 . Flooring Light Floor Leveling Cement" at bounding box center [289, 227] width 459 height 20
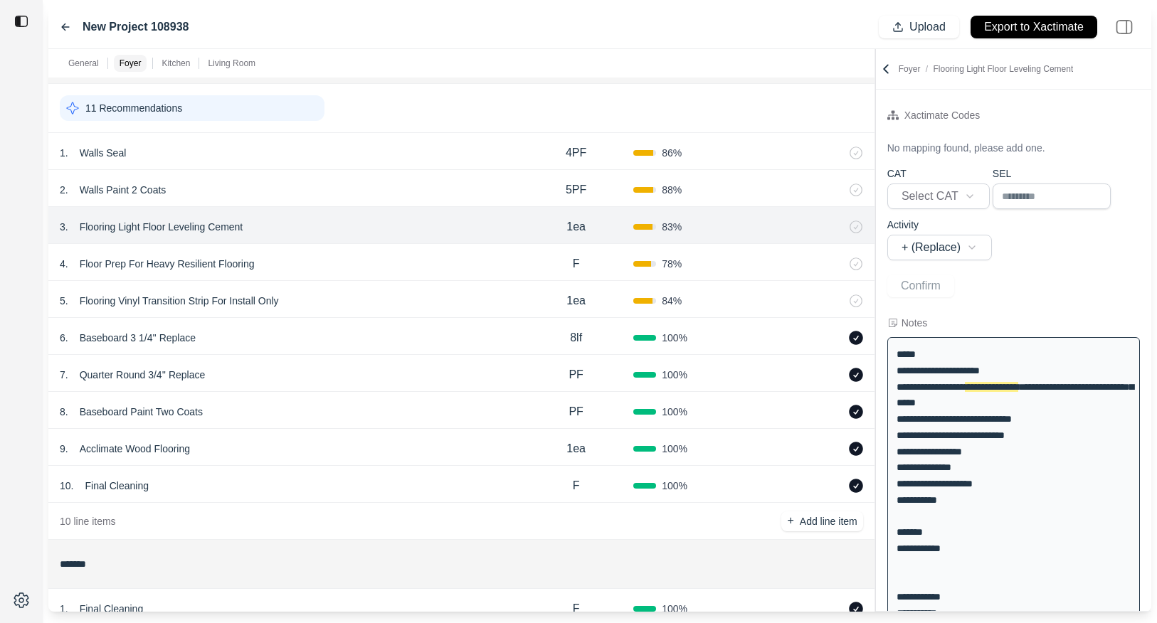
scroll to position [43, 0]
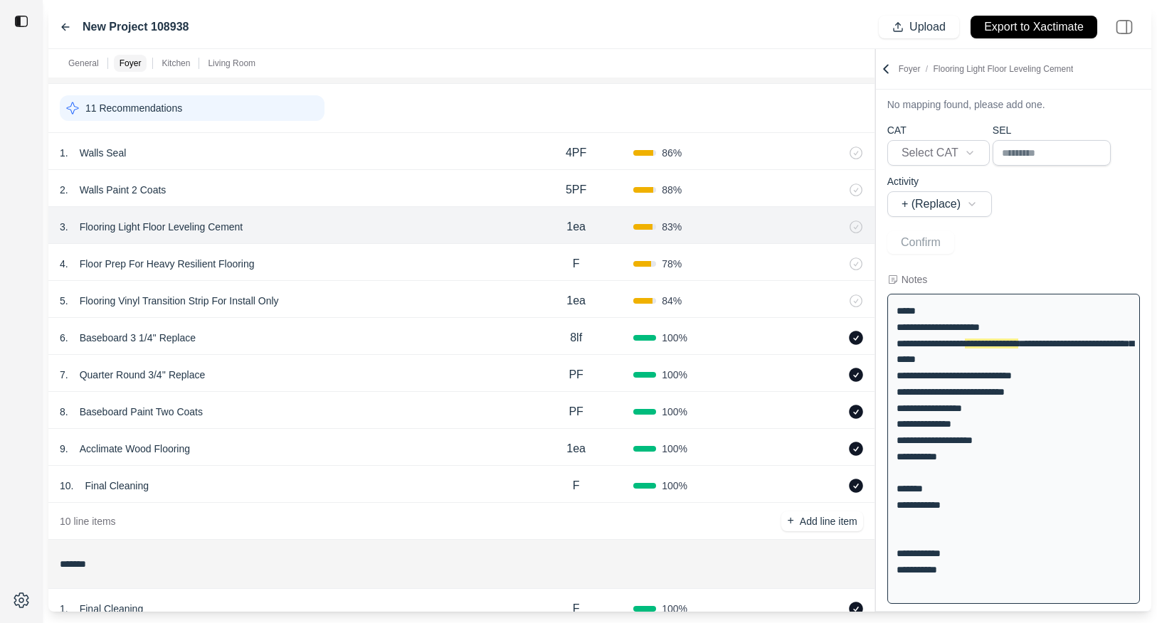
click at [467, 258] on div "4 . Floor Prep For Heavy Resilient Flooring" at bounding box center [289, 264] width 459 height 20
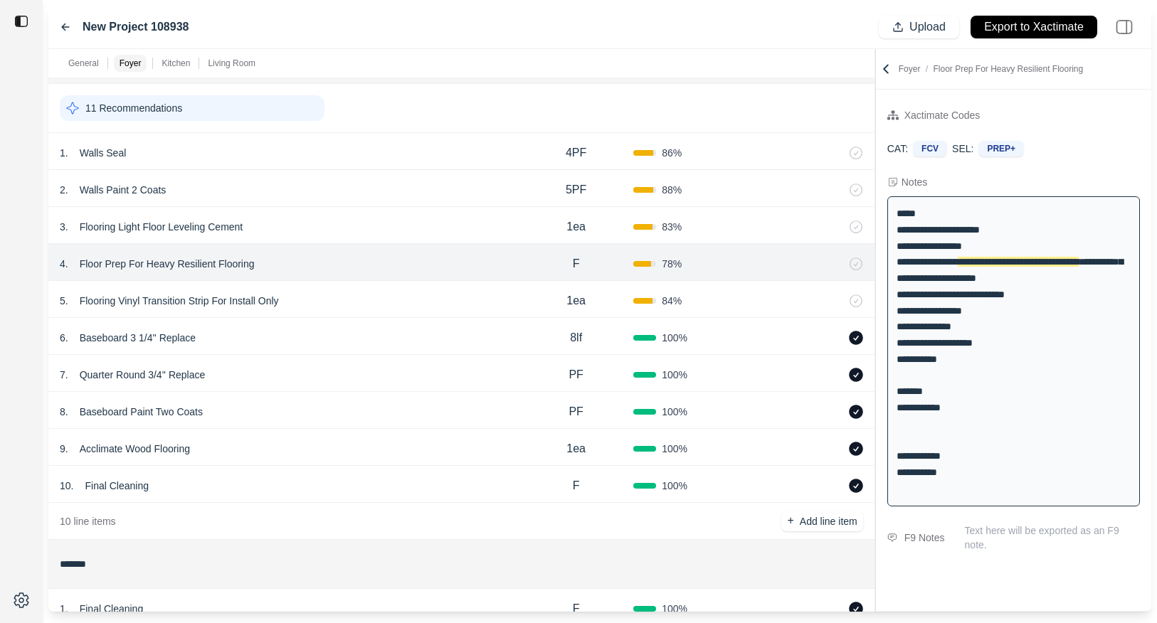
click at [467, 220] on div "3 . Flooring Light Floor Leveling Cement" at bounding box center [289, 227] width 459 height 20
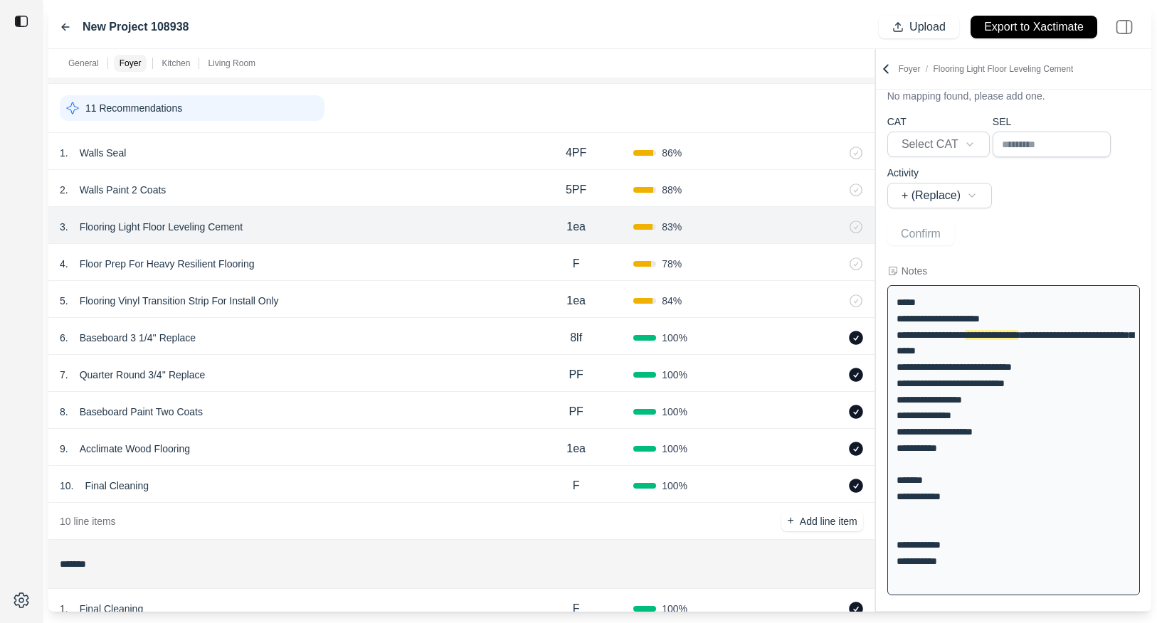
scroll to position [53, 0]
click at [465, 189] on div "2 . Walls Paint 2 Coats" at bounding box center [289, 190] width 459 height 20
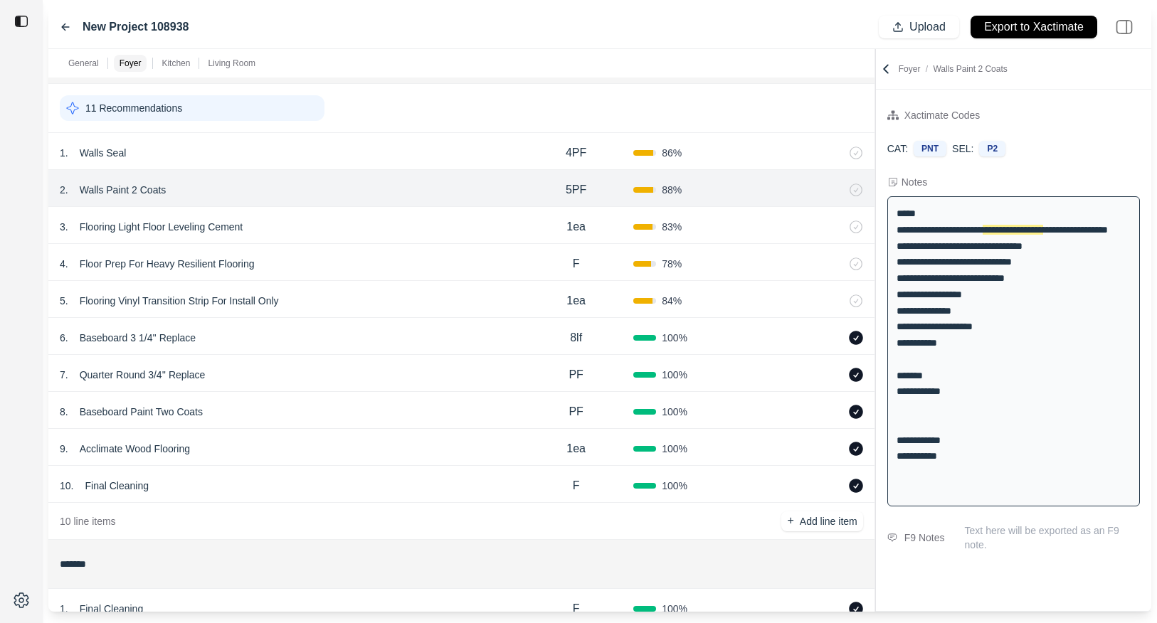
click at [473, 143] on div "1 . Walls Seal" at bounding box center [289, 153] width 459 height 20
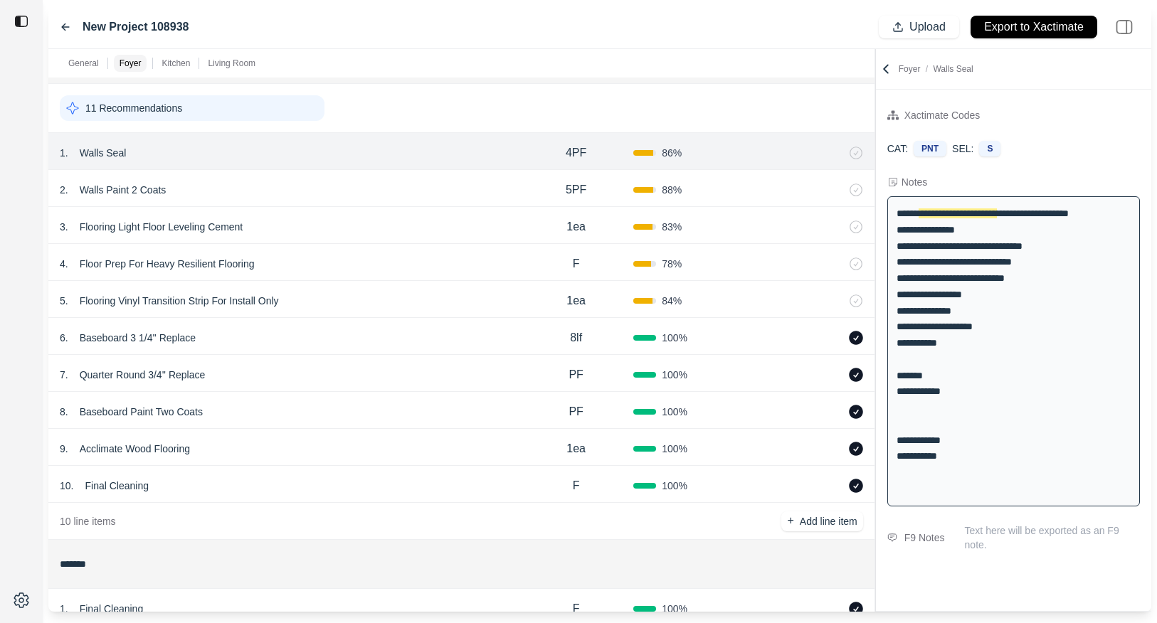
click at [473, 185] on div "2 . Walls Paint 2 Coats" at bounding box center [289, 190] width 459 height 20
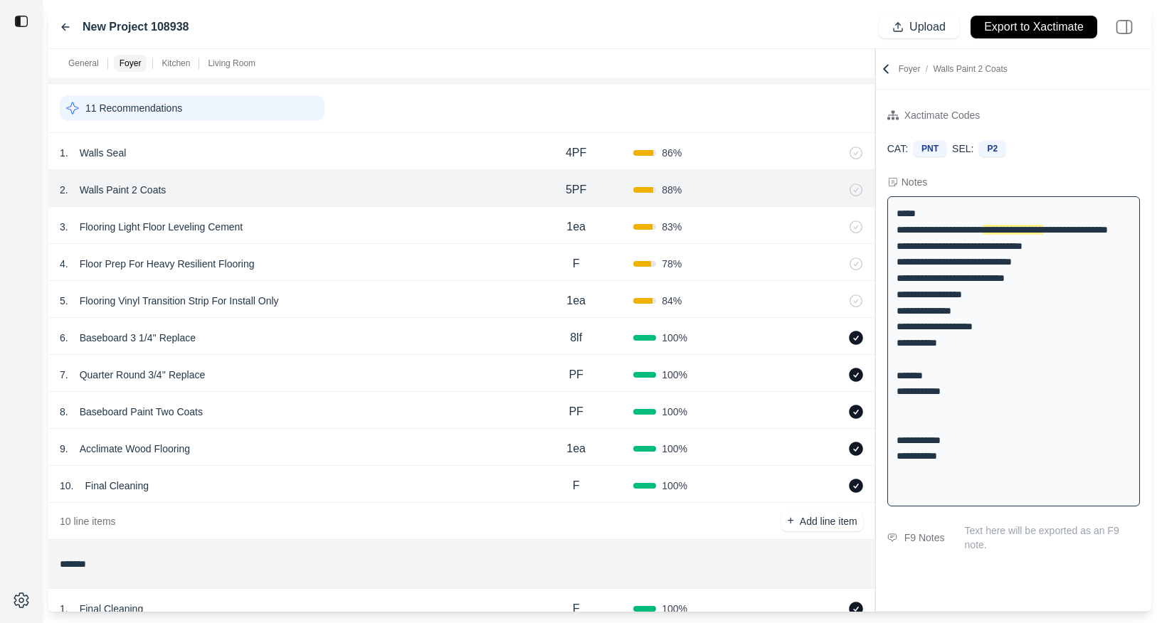
click at [473, 236] on div "3 . Flooring Light Floor Leveling Cement" at bounding box center [289, 227] width 459 height 20
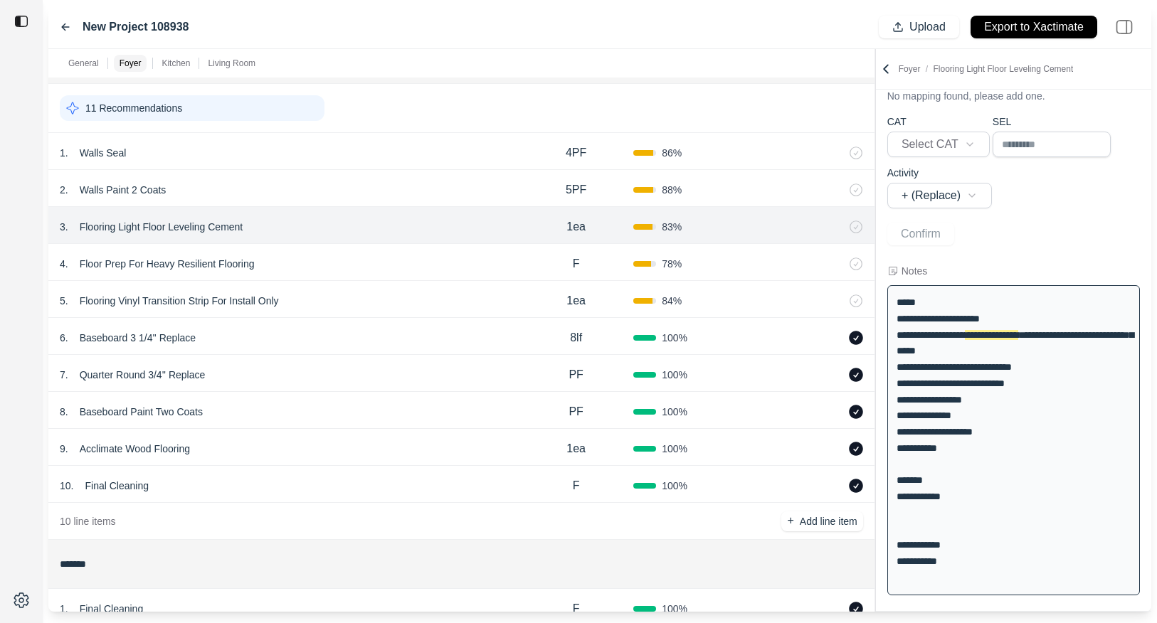
scroll to position [53, 0]
click at [440, 258] on div "4 . Floor Prep For Heavy Resilient Flooring" at bounding box center [289, 264] width 459 height 20
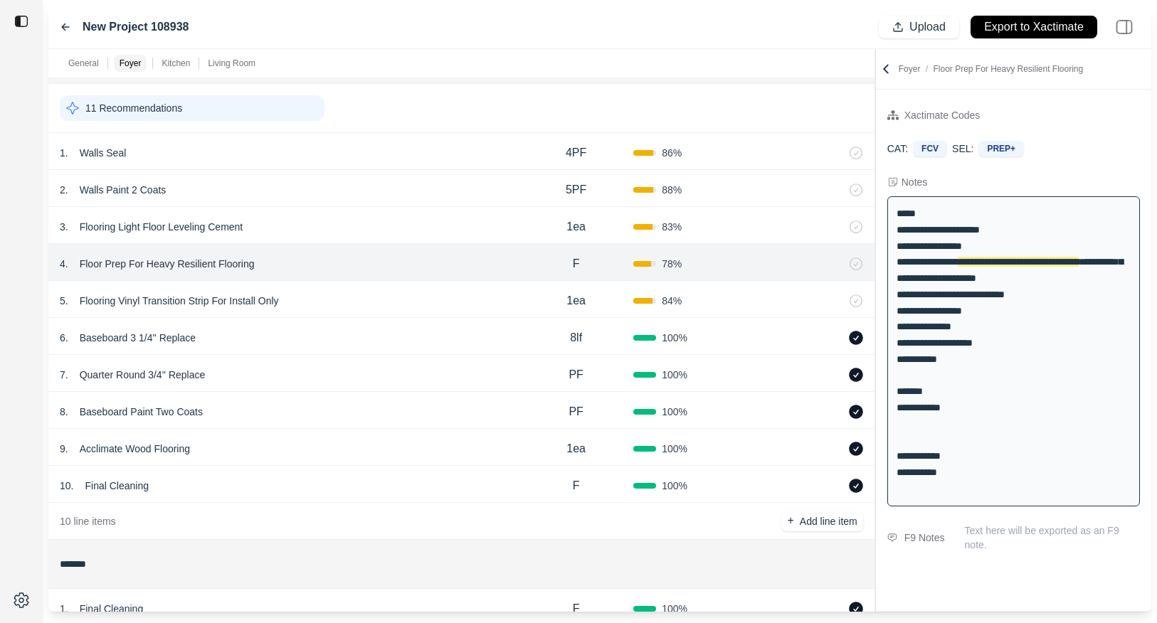
click at [437, 305] on div "5 . Flooring Vinyl Transition Strip For Install Only" at bounding box center [289, 301] width 459 height 20
select select
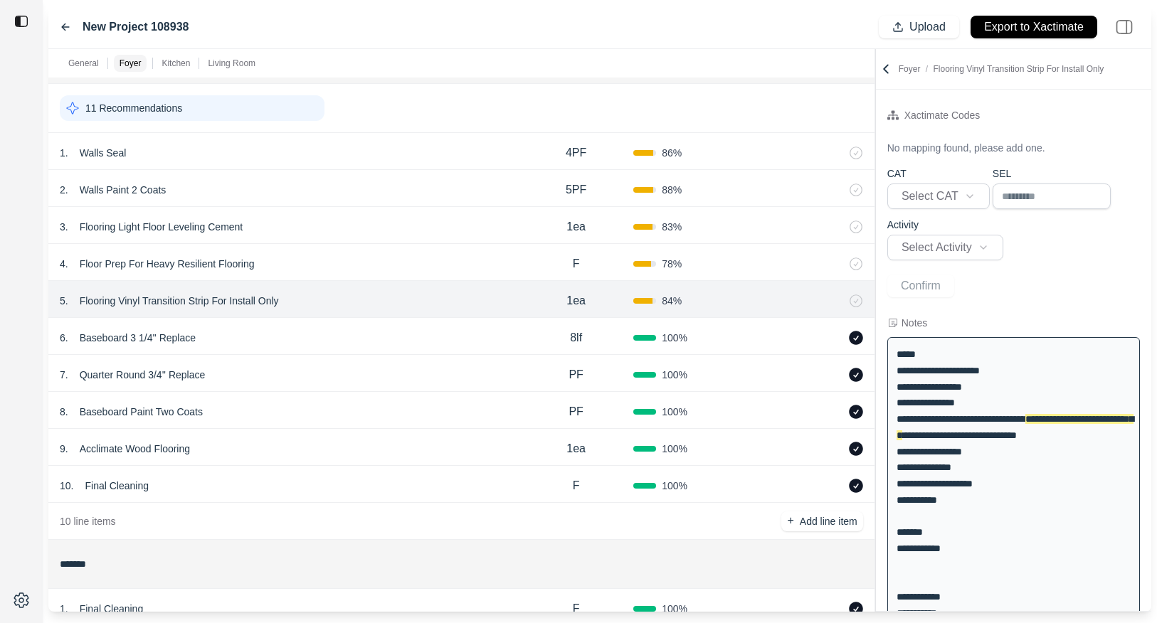
scroll to position [0, 0]
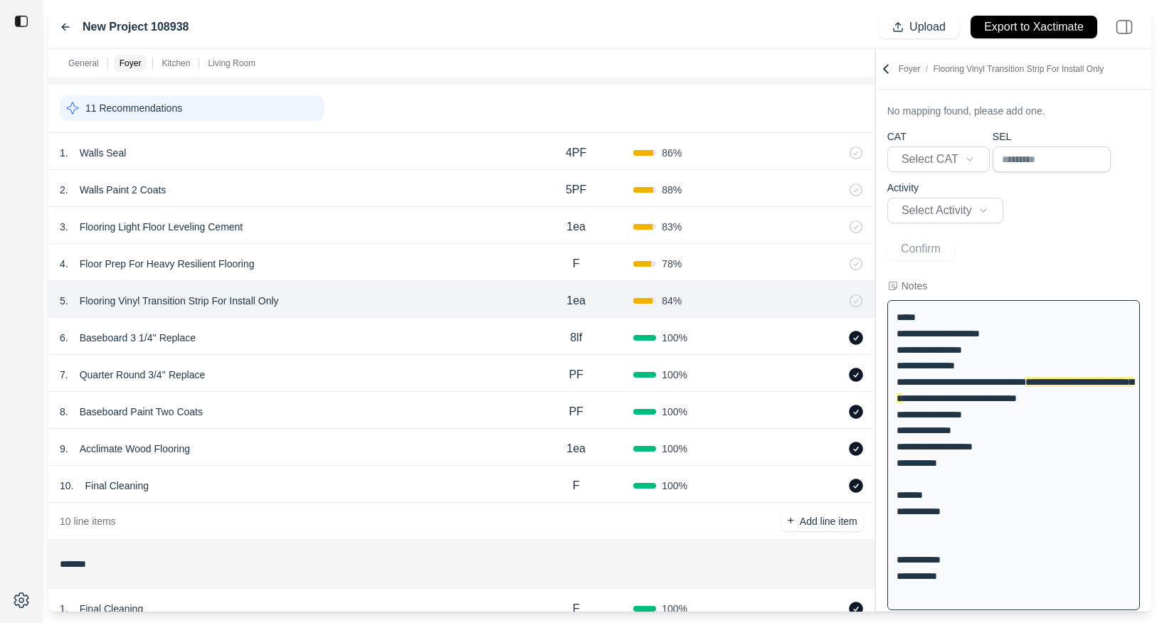
click at [437, 366] on div "7 . Quarter Round 3/4'' Replace" at bounding box center [289, 375] width 459 height 20
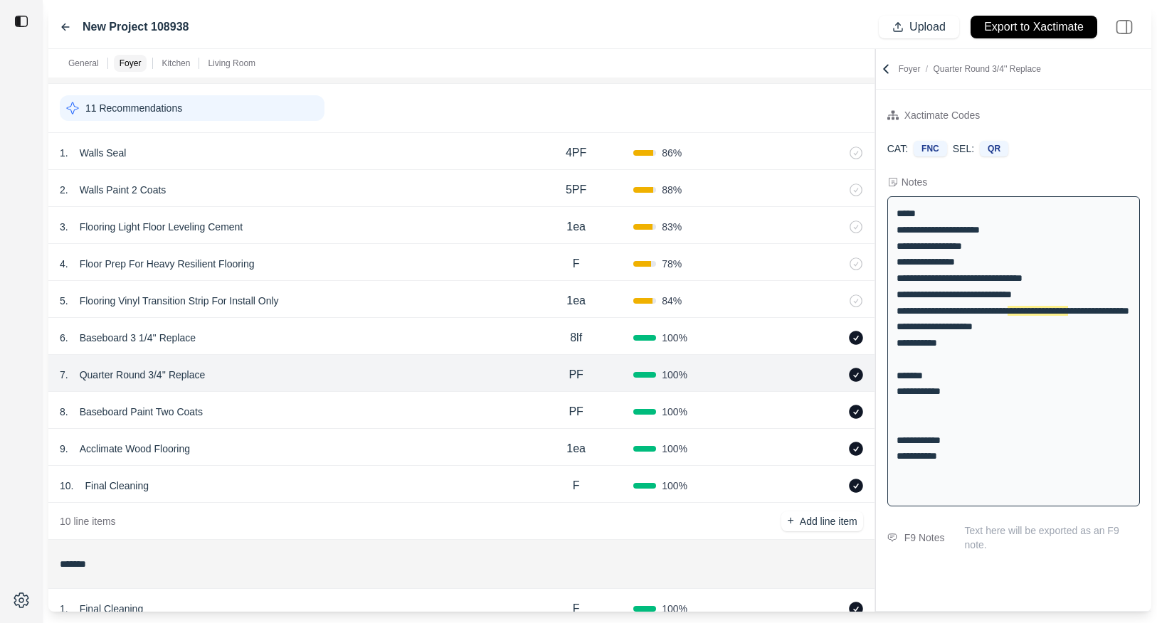
click at [438, 335] on div "6 . Baseboard 3 1/4'' Replace" at bounding box center [289, 338] width 459 height 20
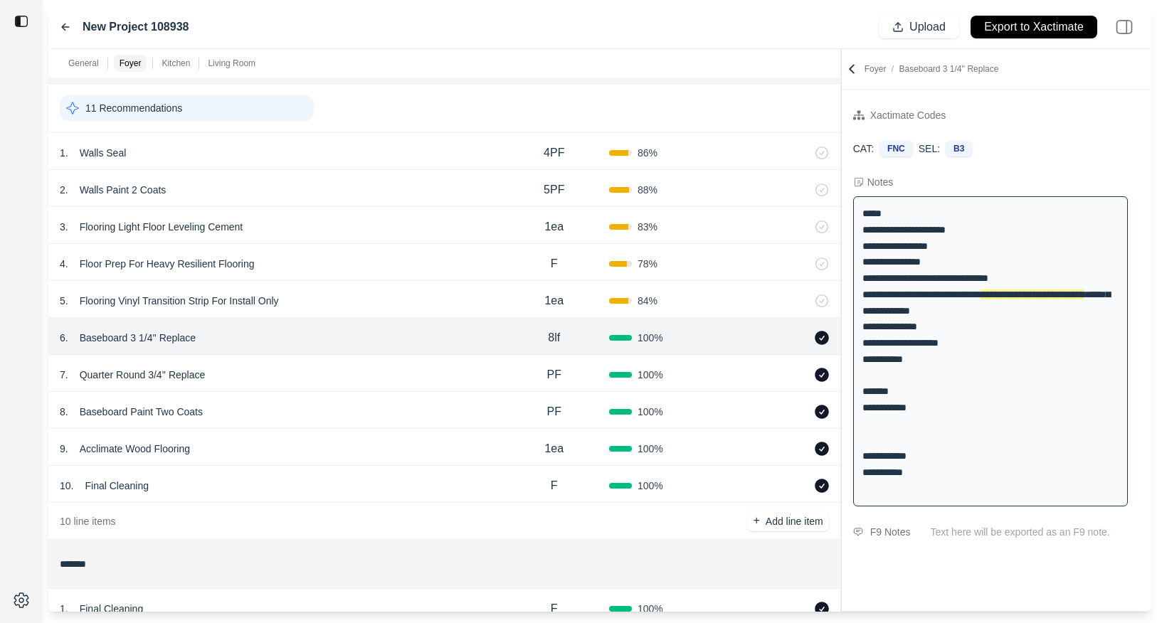
click at [757, 88] on div "**********" at bounding box center [599, 330] width 1103 height 563
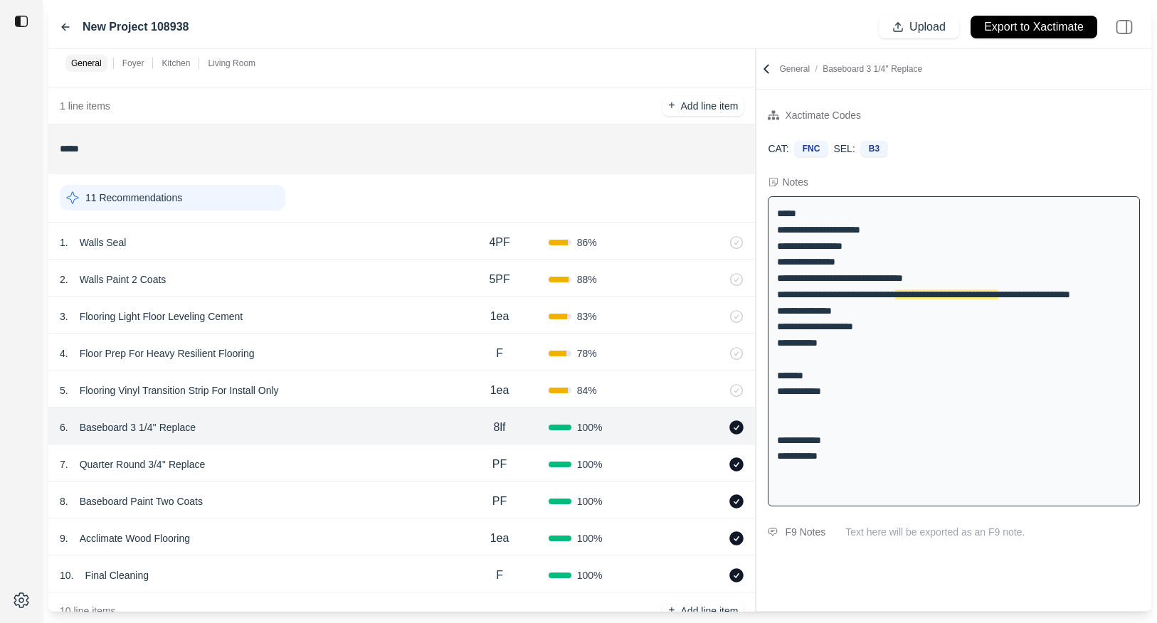
scroll to position [81, 0]
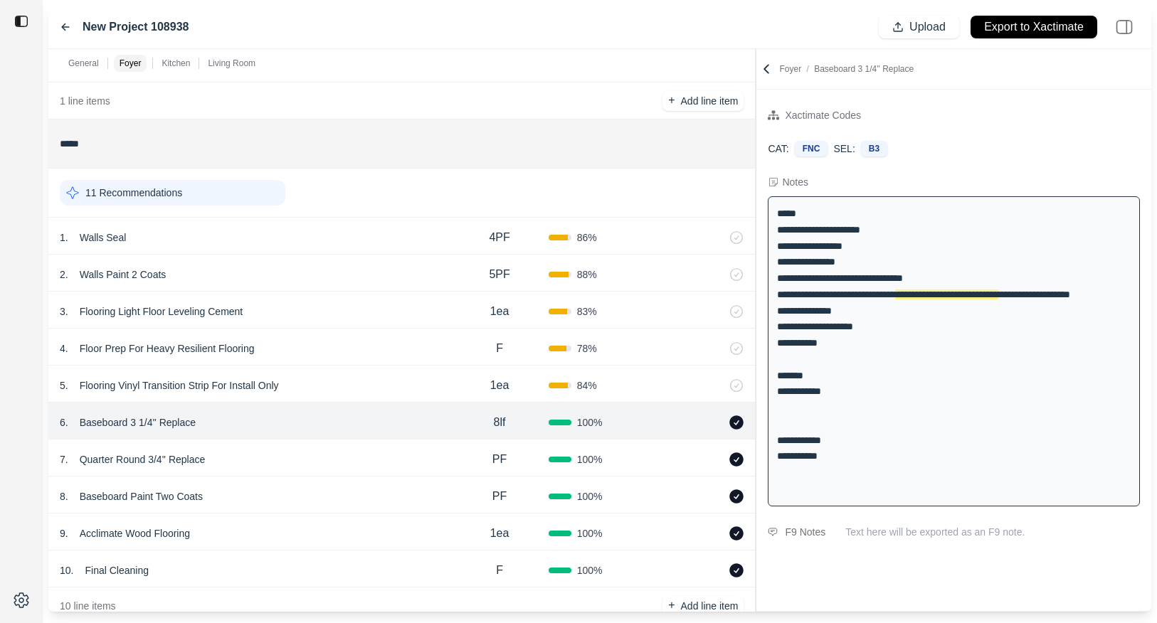
click at [359, 465] on div "7 . Quarter Round 3/4'' Replace" at bounding box center [255, 460] width 391 height 20
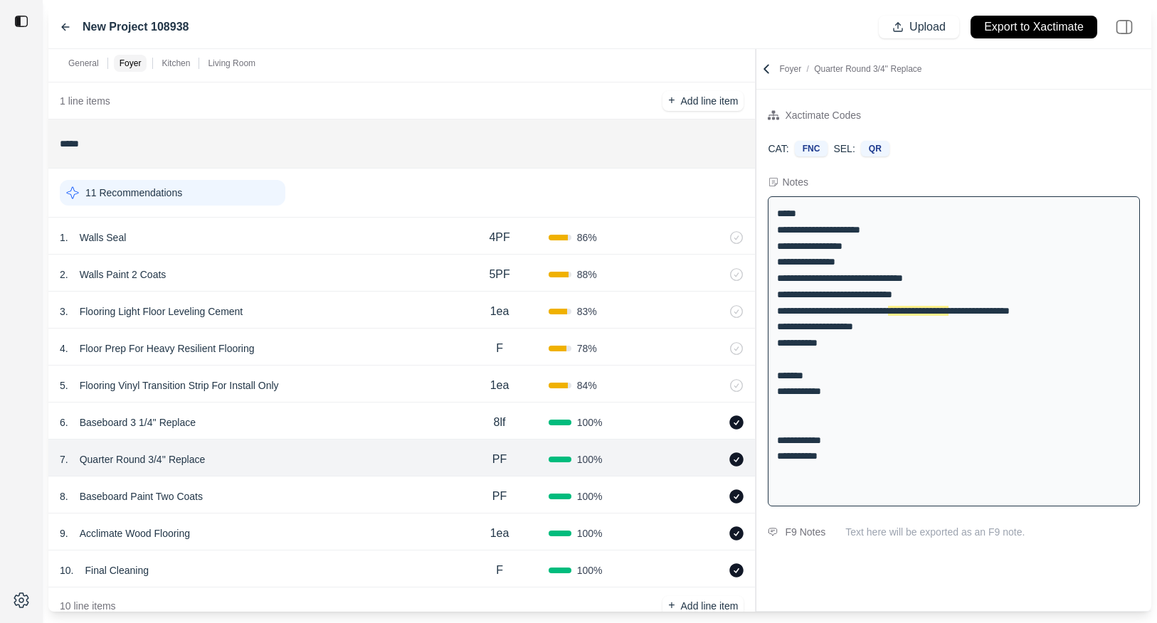
click at [354, 485] on div "8 . Baseboard Paint Two Coats PF 100 %" at bounding box center [401, 495] width 707 height 37
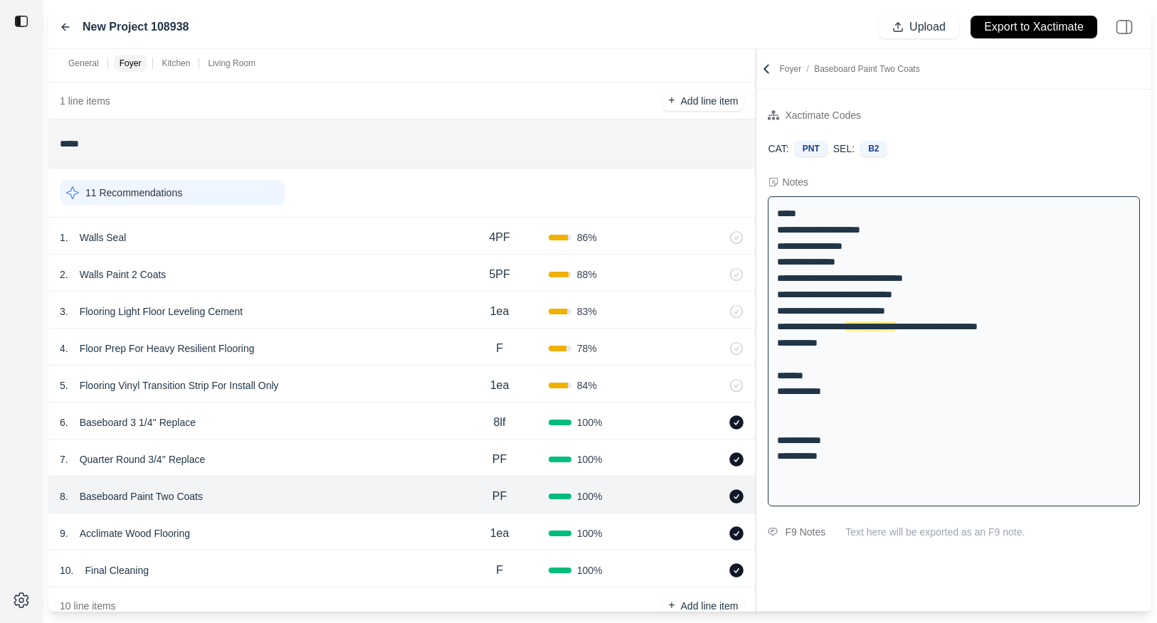
click at [351, 525] on div "9 . Acclimate Wood Flooring" at bounding box center [255, 534] width 391 height 20
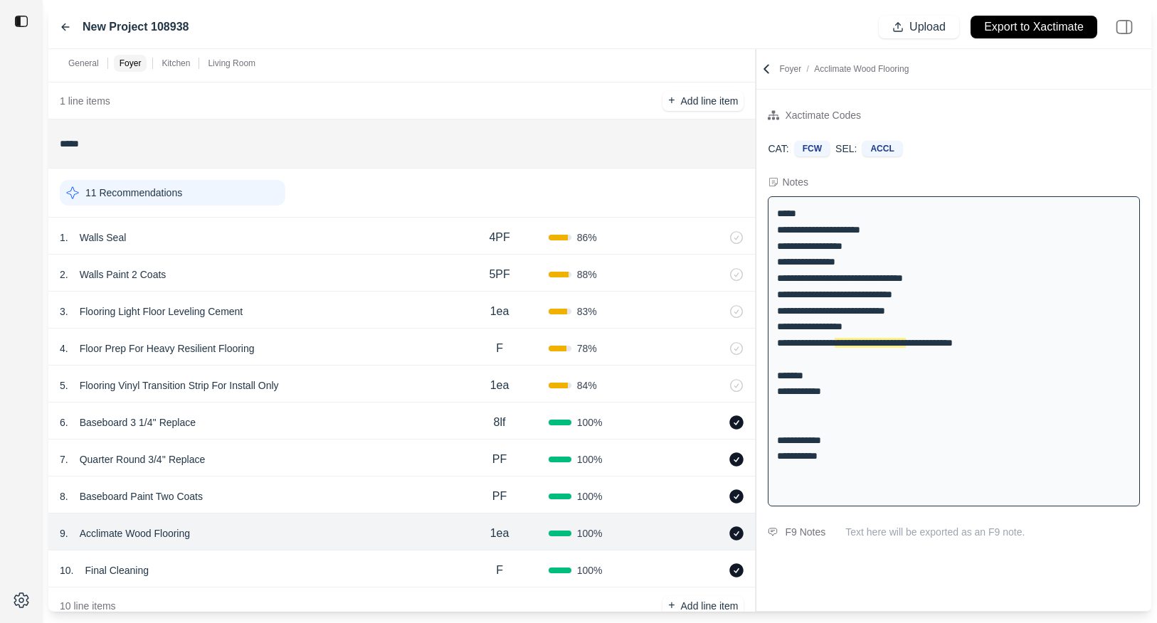
click at [369, 382] on div "5 . Flooring Vinyl Transition Strip For Install Only" at bounding box center [255, 386] width 391 height 20
select select
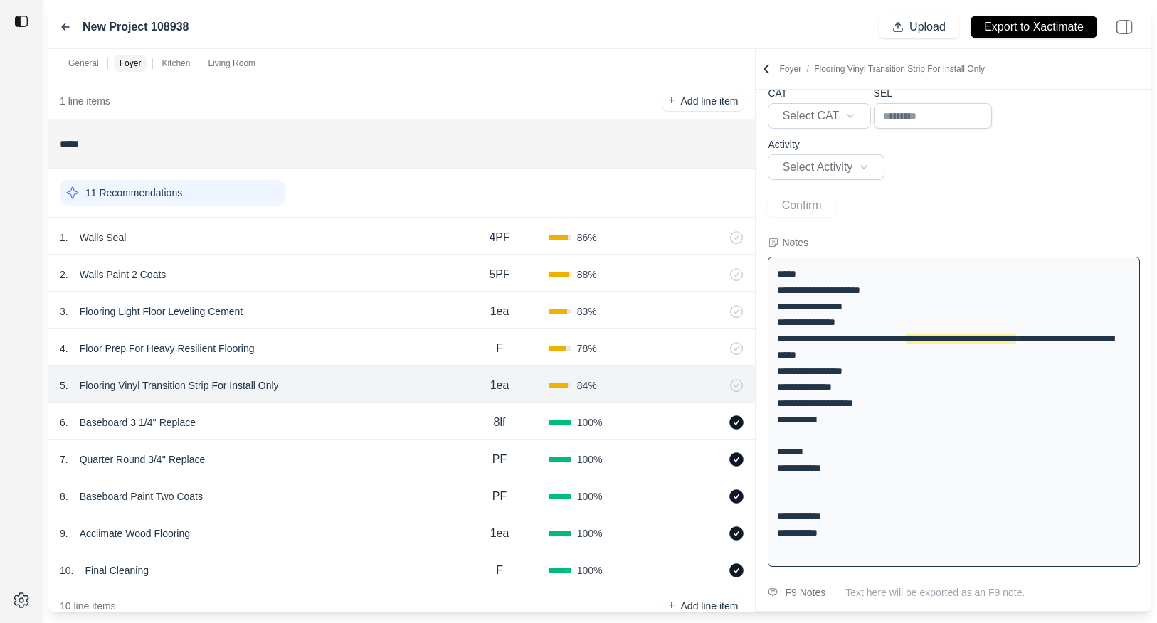
scroll to position [85, 0]
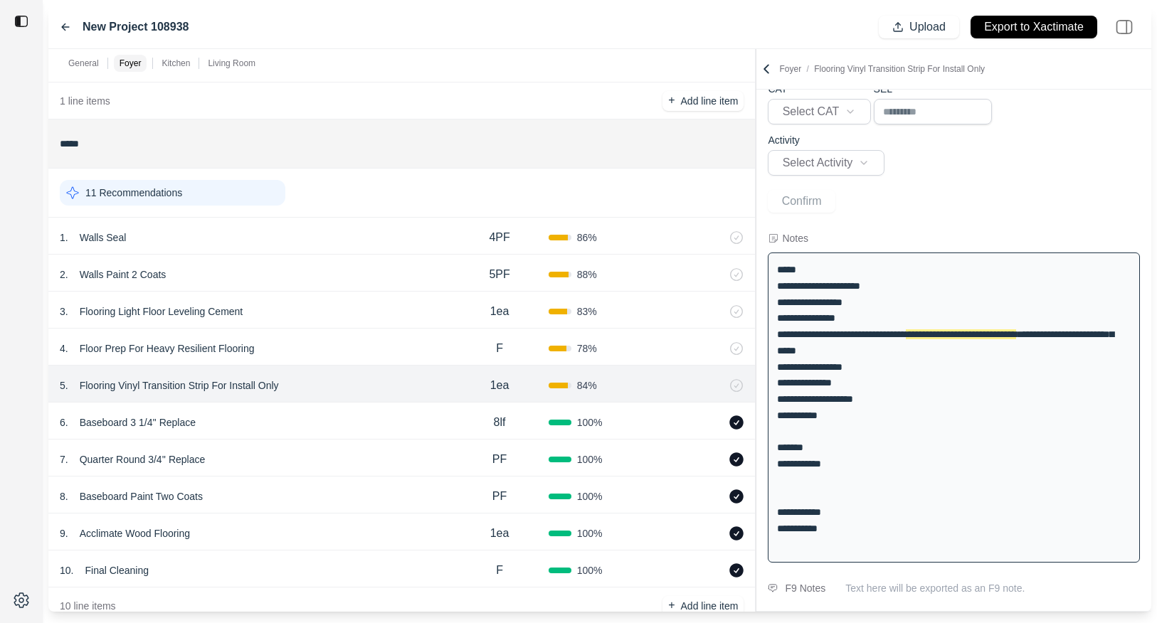
click at [373, 352] on div "4 . Floor Prep For Heavy Resilient Flooring" at bounding box center [255, 349] width 391 height 20
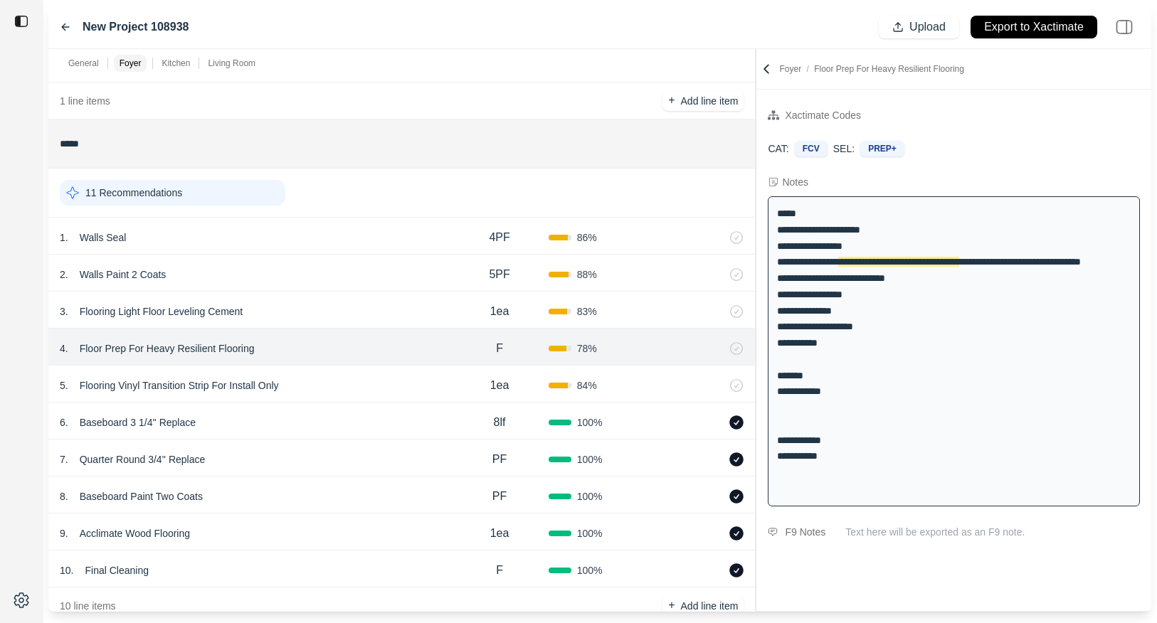
click at [379, 312] on div "3 . Flooring Light Floor Leveling Cement" at bounding box center [255, 312] width 391 height 20
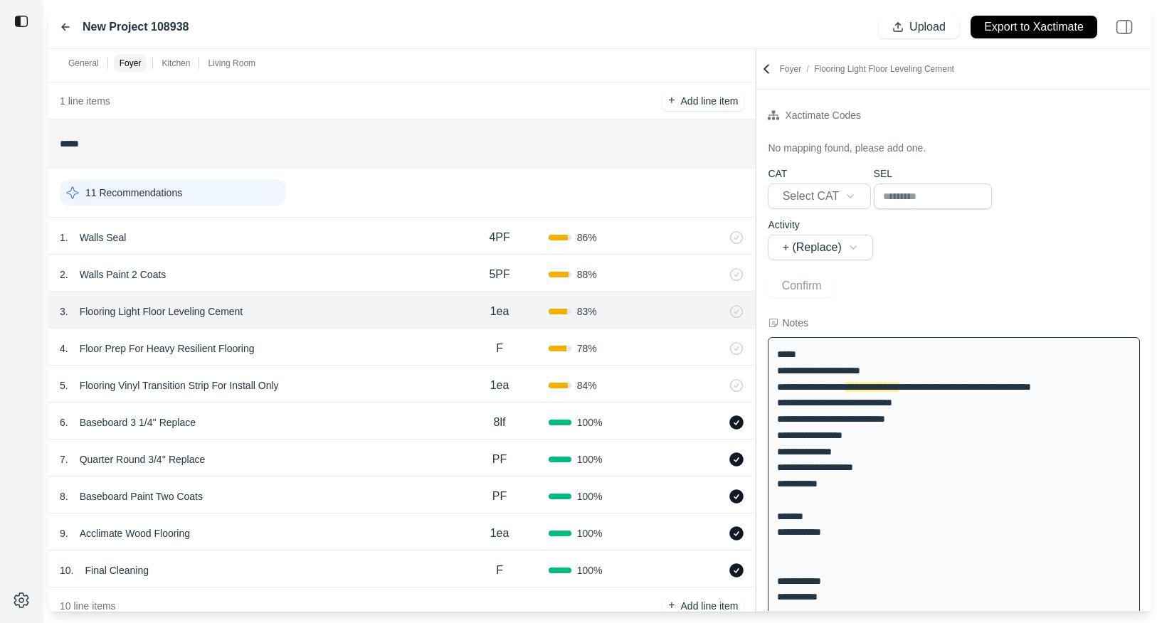
scroll to position [0, 0]
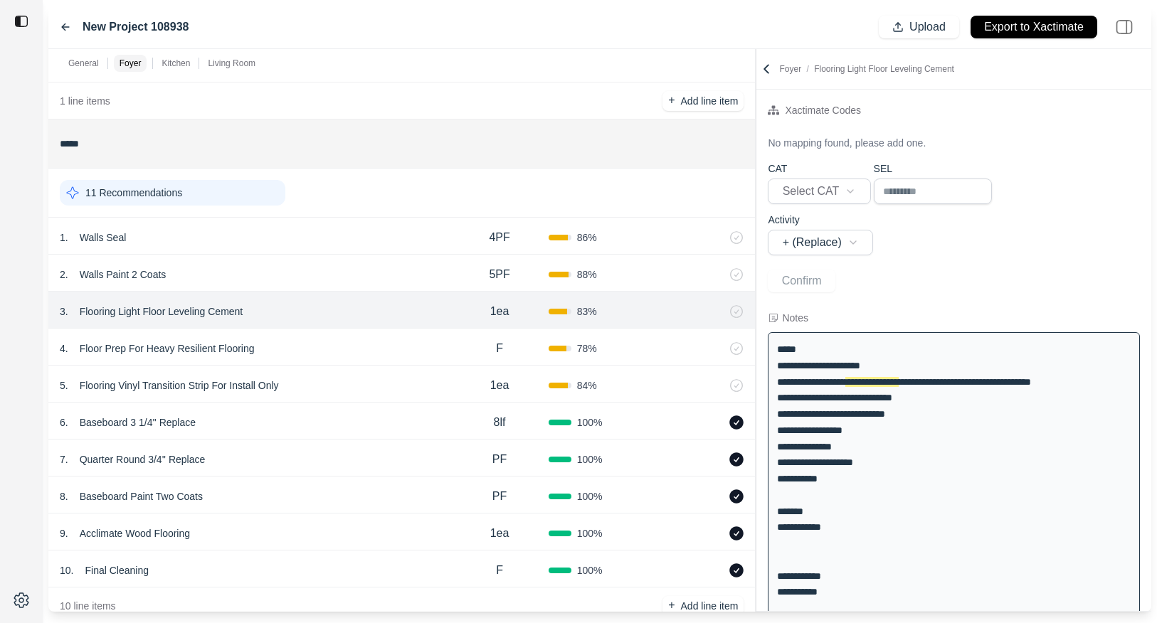
click at [382, 280] on div "2 . Walls Paint 2 Coats" at bounding box center [255, 275] width 391 height 20
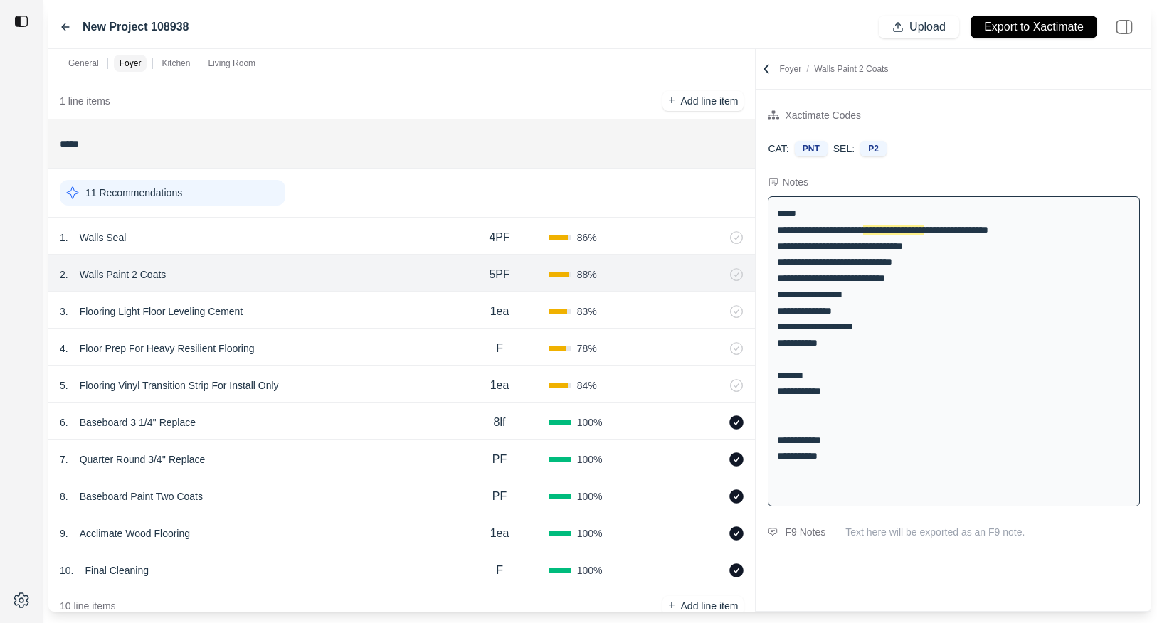
click at [366, 372] on div "5 . Flooring Vinyl Transition Strip For Install Only 1ea 84 %" at bounding box center [401, 384] width 707 height 37
select select
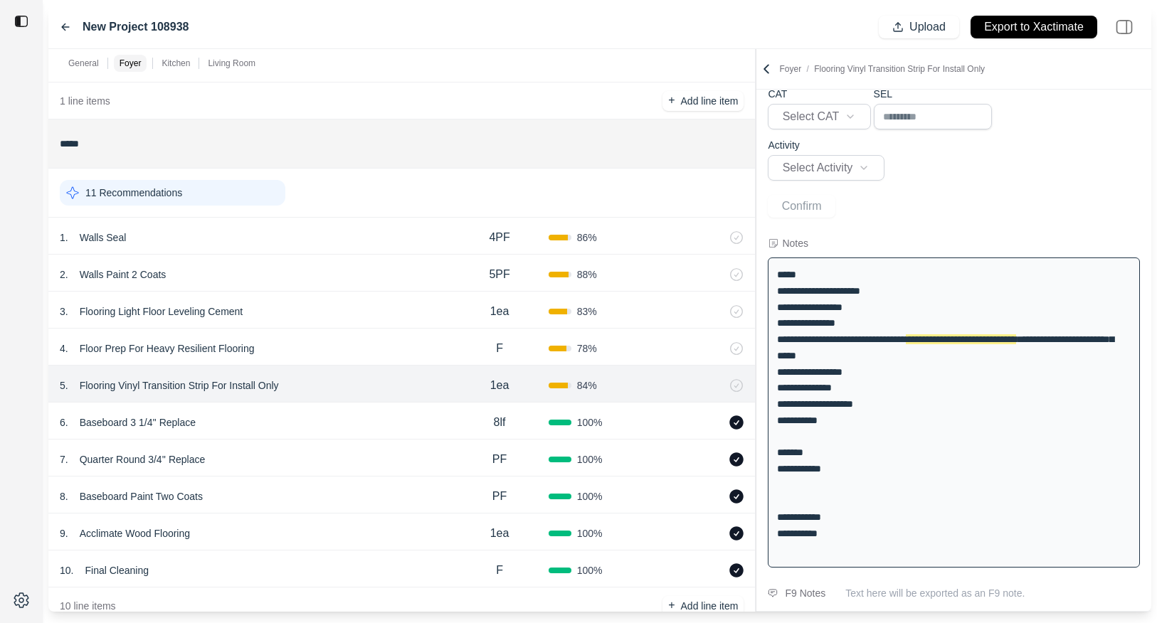
scroll to position [85, 0]
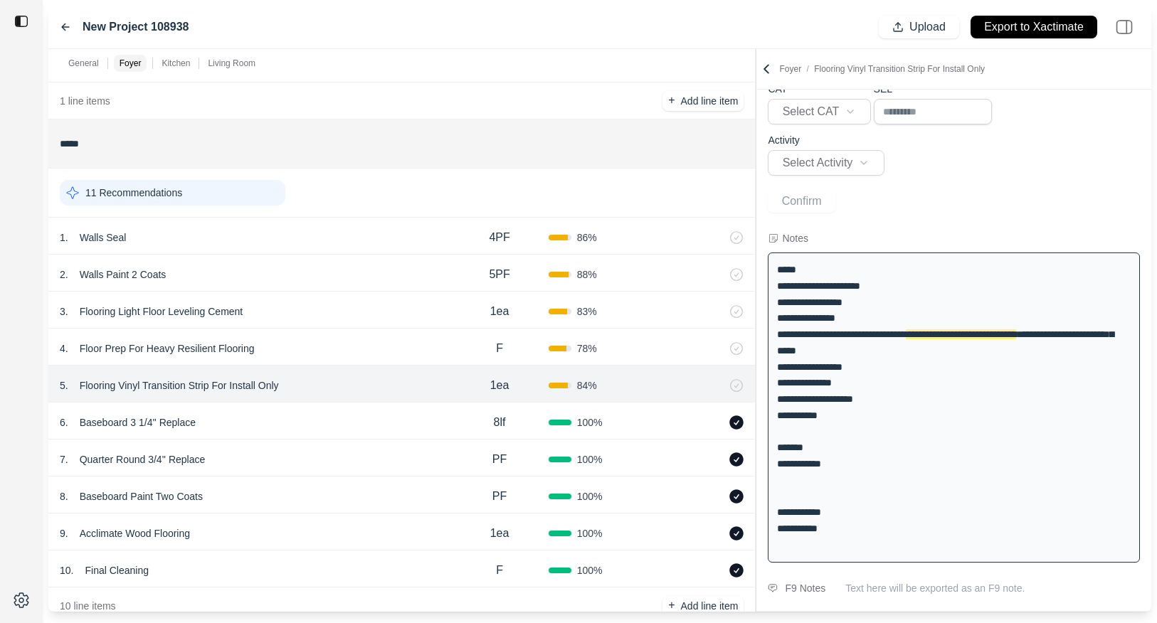
click at [189, 383] on p "Flooring Vinyl Transition Strip For Install Only" at bounding box center [179, 386] width 211 height 20
click at [34, 412] on div at bounding box center [21, 311] width 43 height 623
drag, startPoint x: 902, startPoint y: 347, endPoint x: 777, endPoint y: 342, distance: 124.6
click at [777, 342] on div "**********" at bounding box center [954, 408] width 372 height 310
copy span "**********"
